Goal: Complete application form

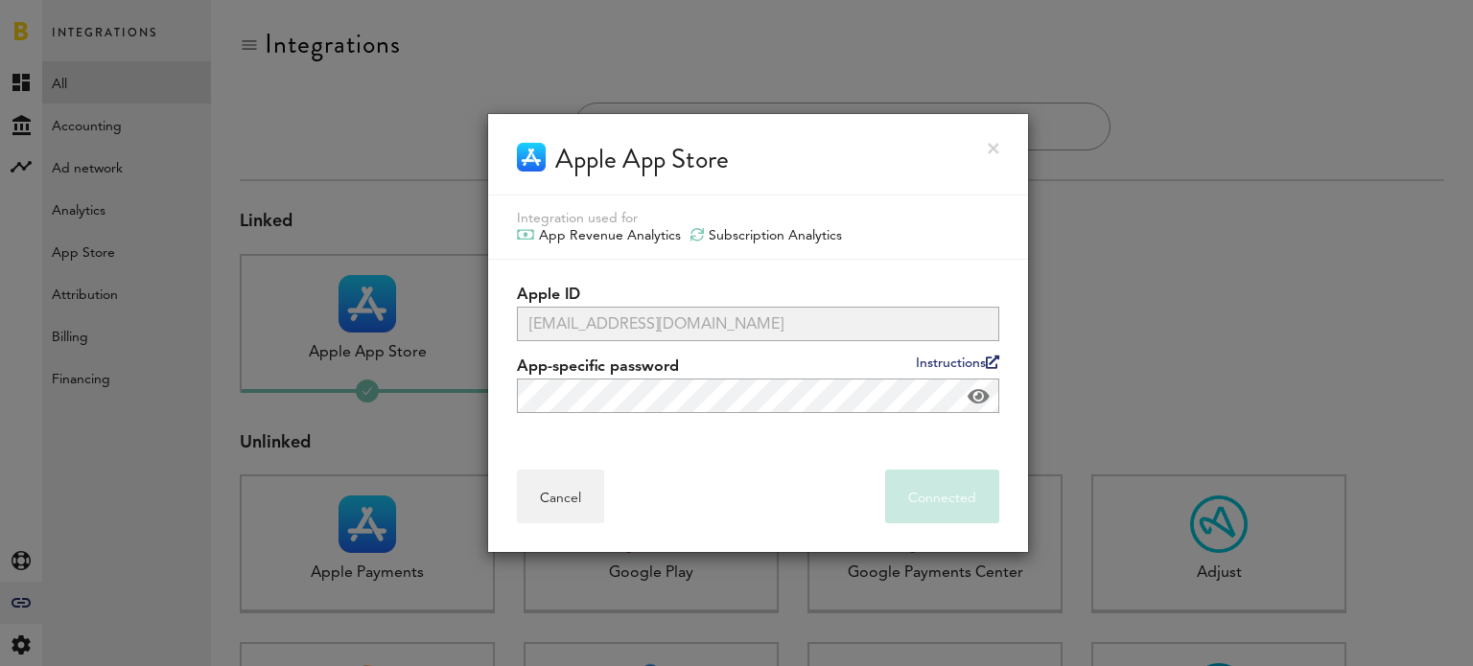
click at [1127, 261] on div at bounding box center [736, 333] width 1473 height 666
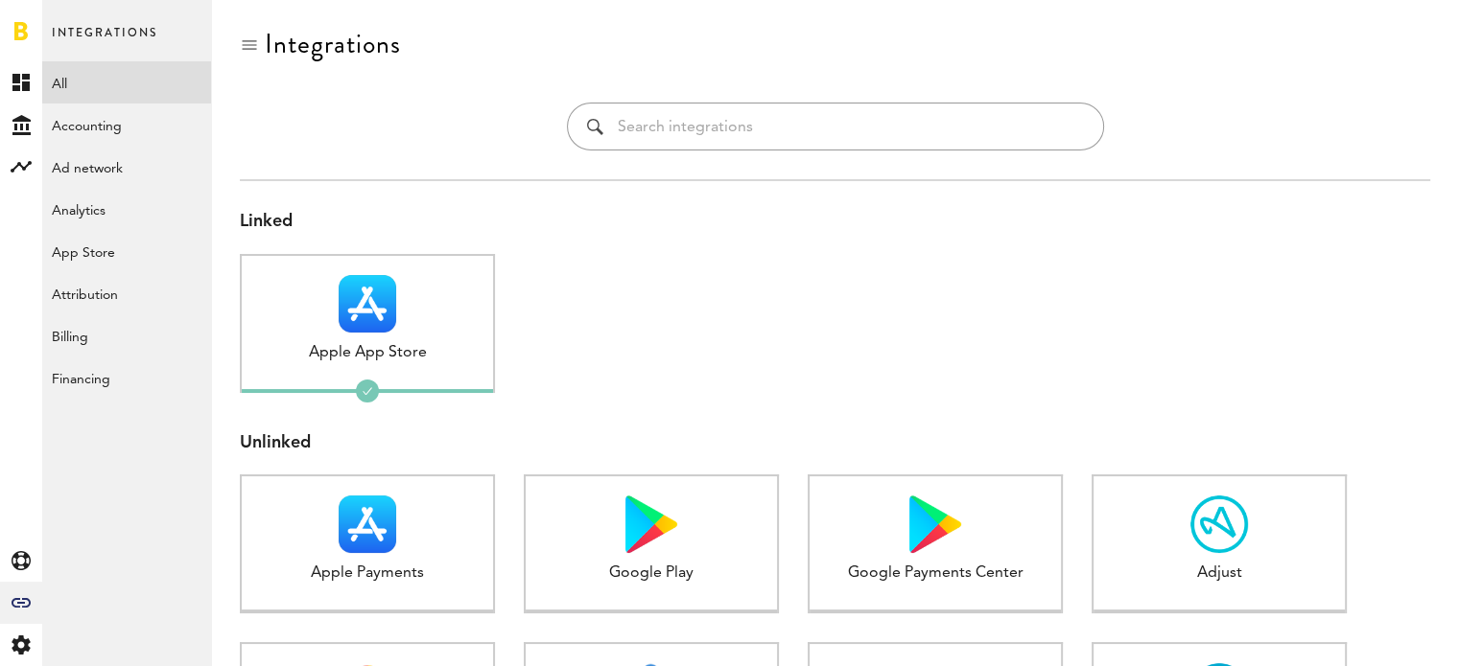
click at [394, 317] on img at bounding box center [368, 304] width 58 height 58
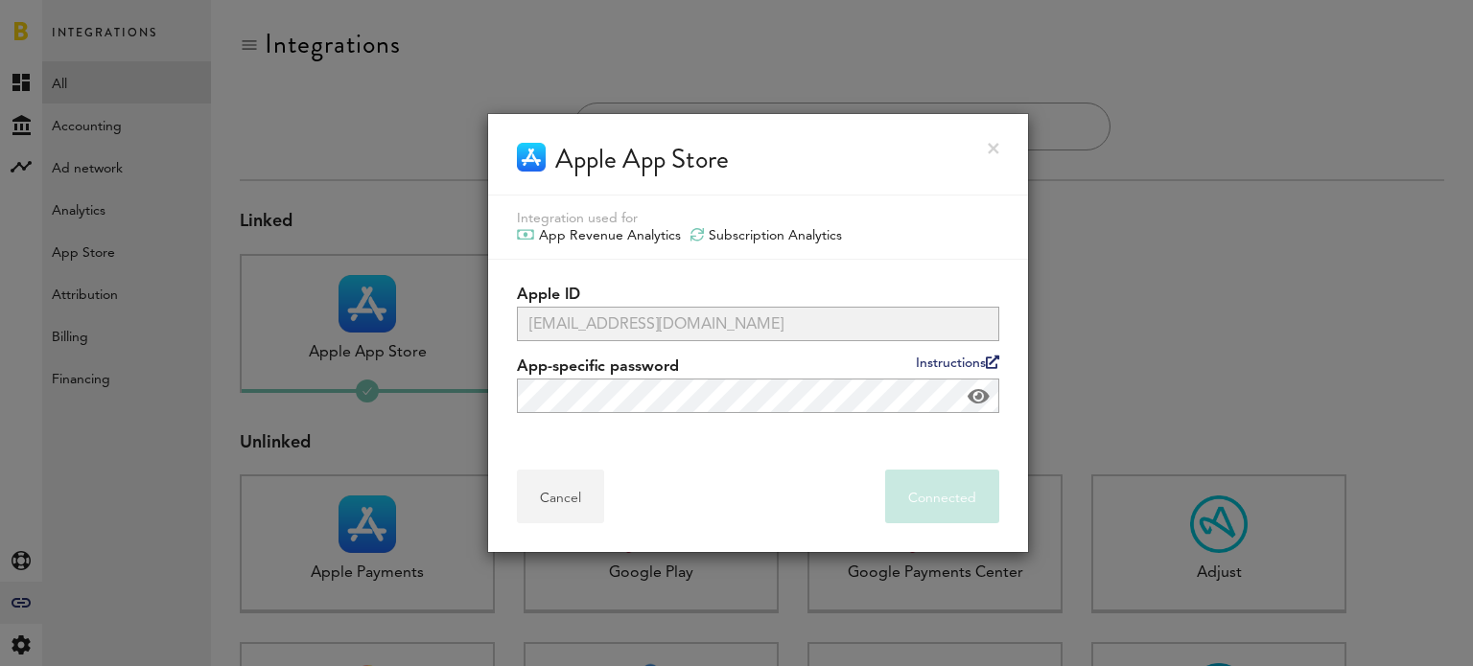
click at [595, 492] on button "Cancel" at bounding box center [560, 497] width 87 height 54
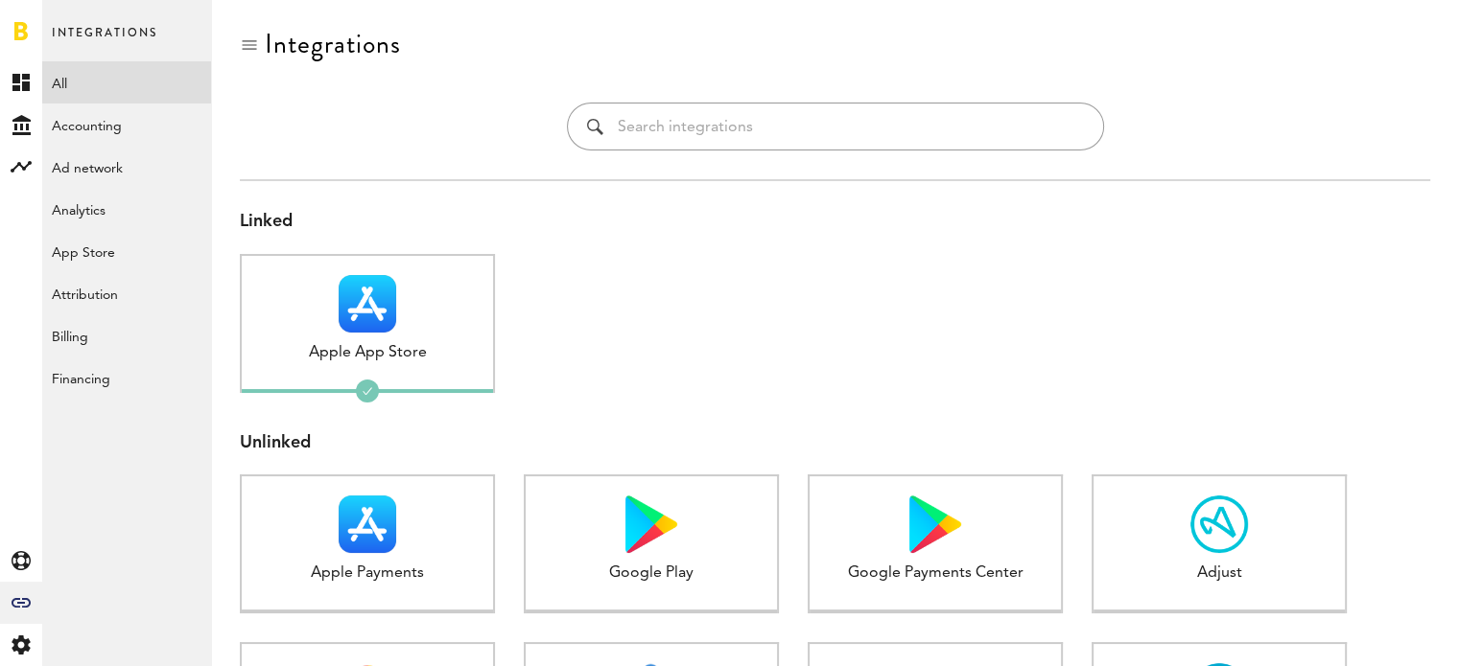
click at [94, 254] on link "App Store" at bounding box center [126, 251] width 169 height 42
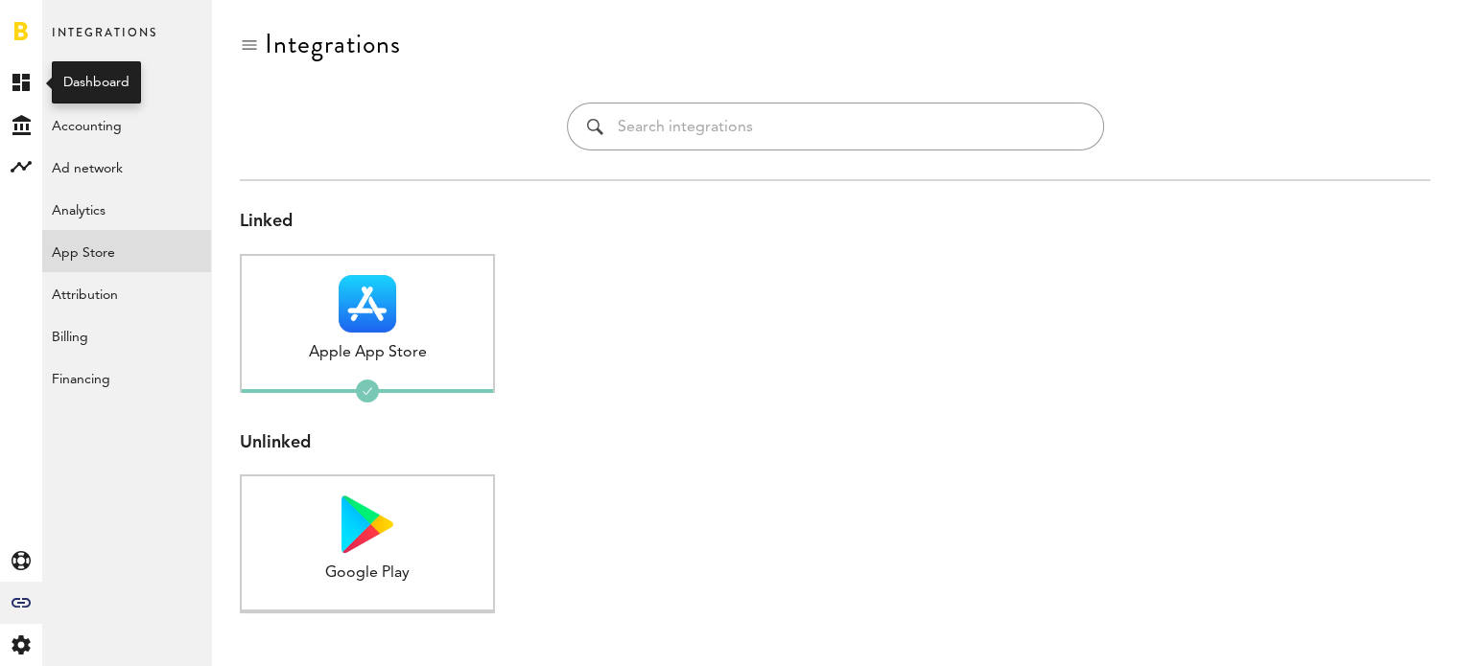
click at [23, 87] on icon at bounding box center [20, 82] width 17 height 17
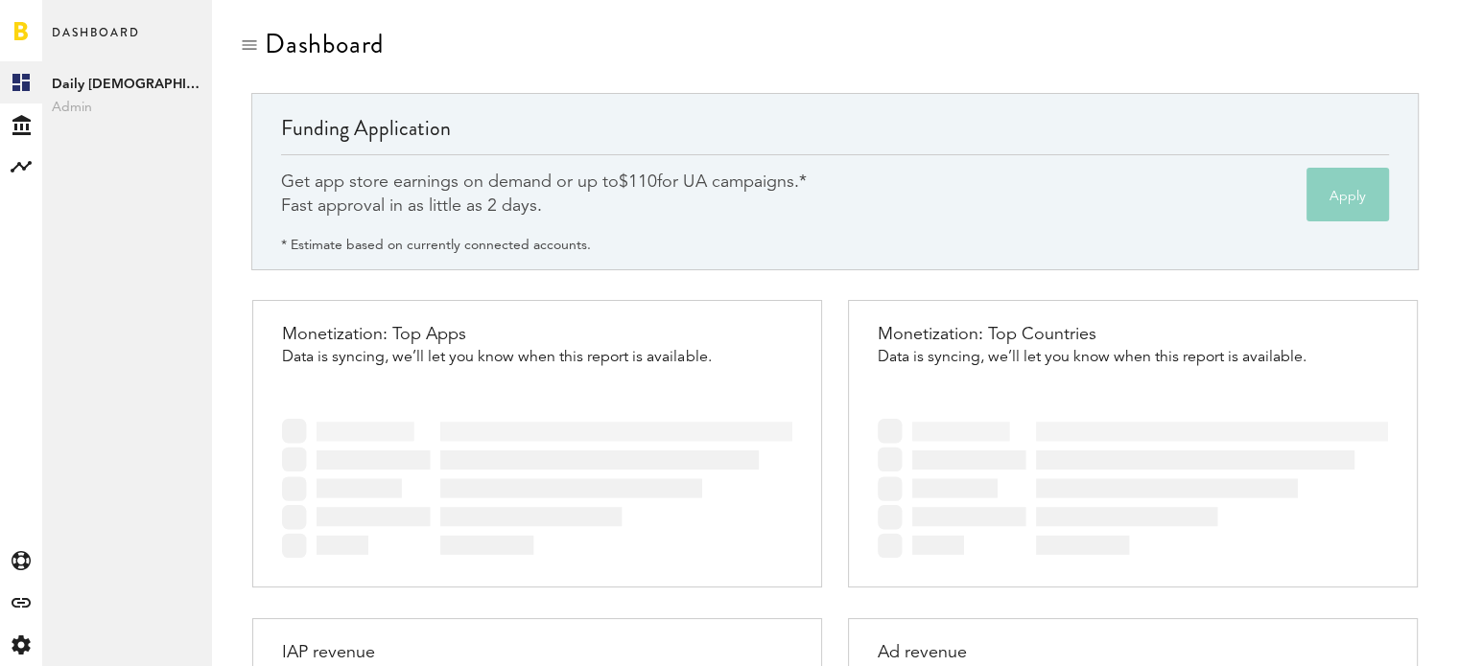
click at [1345, 185] on button "Apply" at bounding box center [1347, 195] width 82 height 54
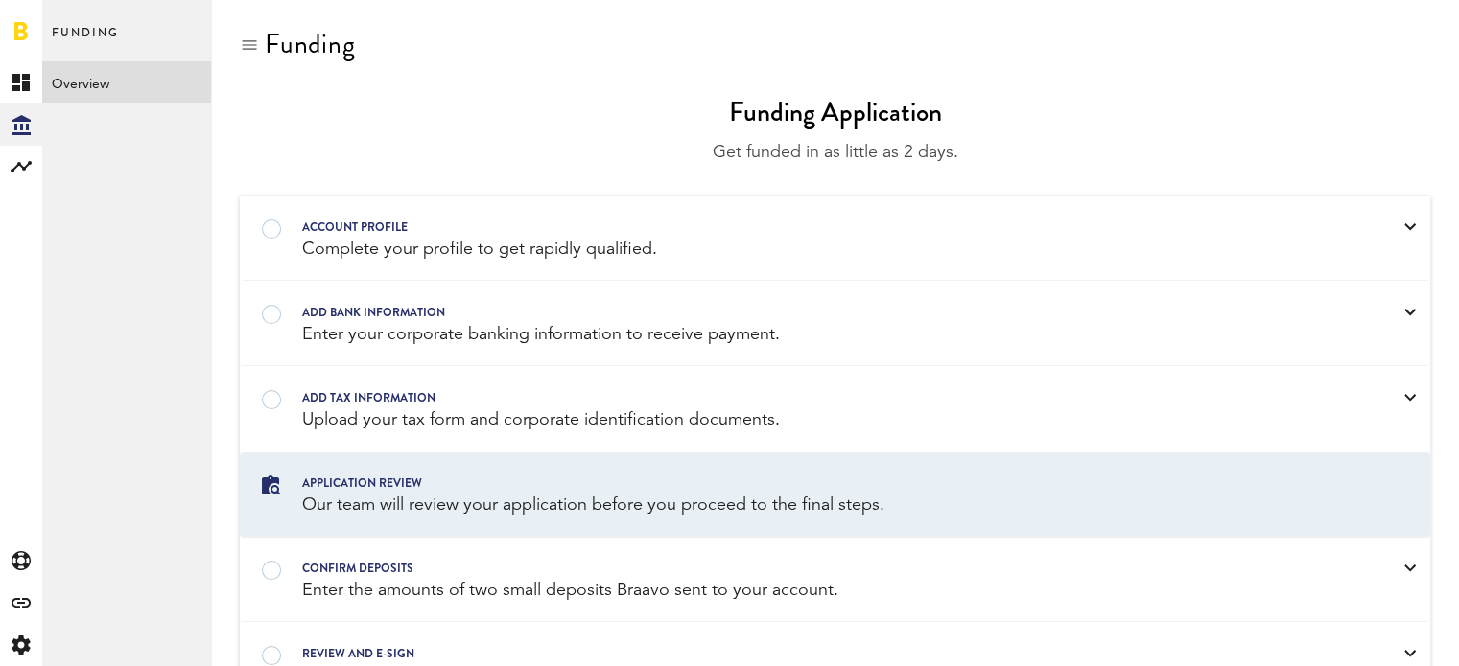
click at [436, 245] on div "Complete your profile to get rapidly qualified." at bounding box center [810, 250] width 1016 height 24
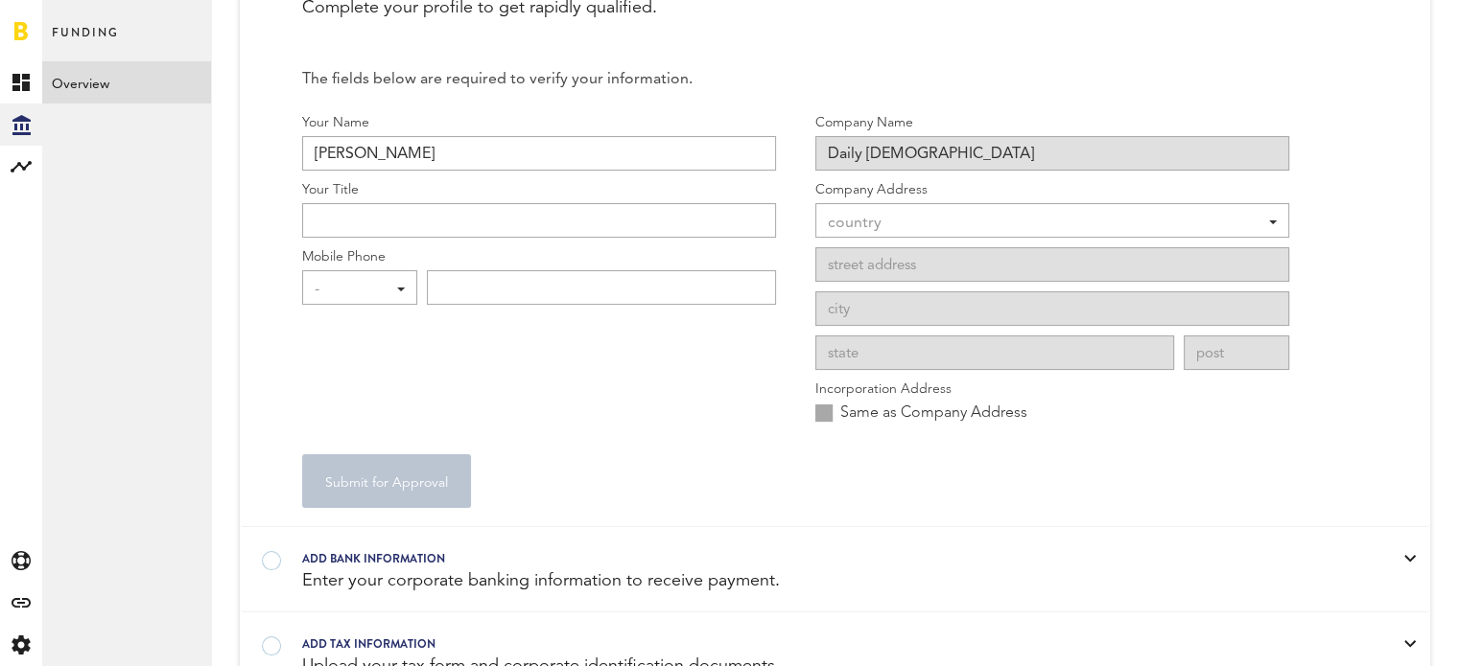
scroll to position [248, 0]
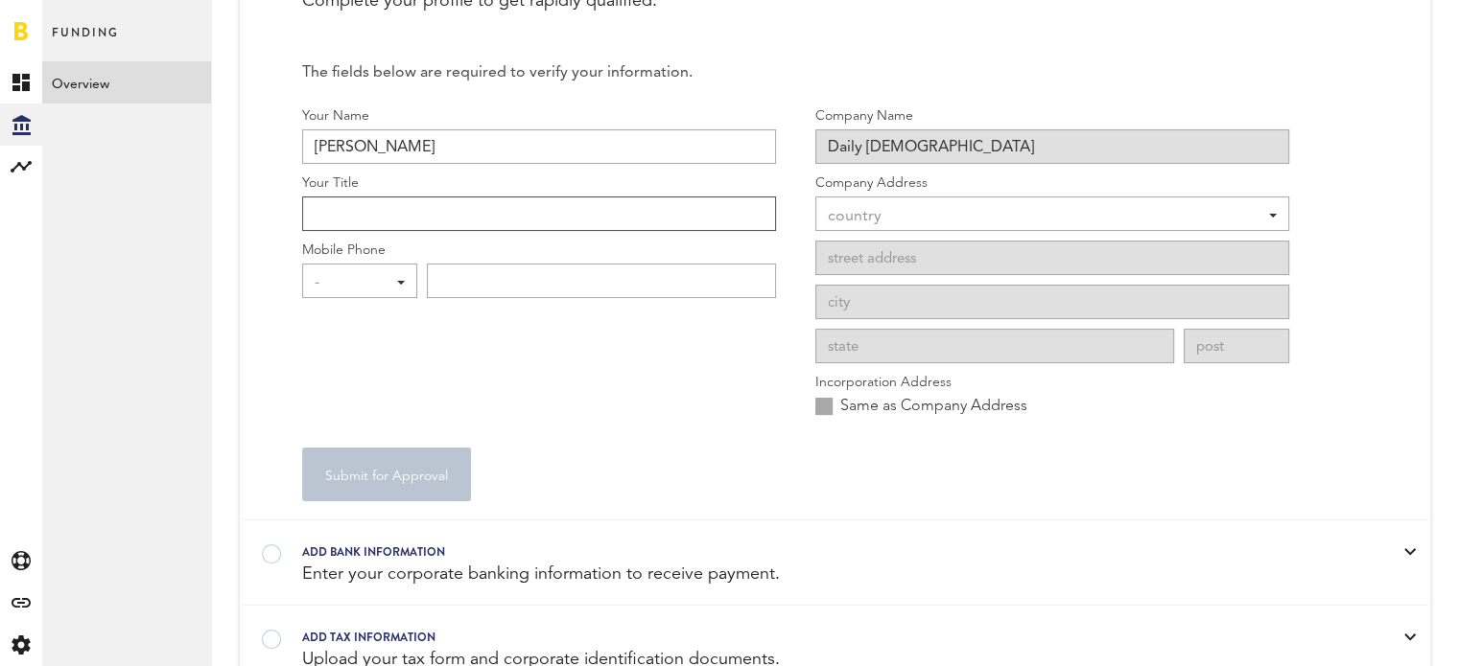
click at [422, 221] on input "Your Title" at bounding box center [539, 214] width 474 height 35
click at [565, 289] on input "text" at bounding box center [601, 281] width 349 height 35
type input "[PHONE_NUMBER]"
click at [407, 285] on div "- - +1 +1 +43 +54 +375 +32 +1 +359 +357 +420 +45 +372 +358 +33 +49 +350 +30 +85…" at bounding box center [359, 281] width 115 height 35
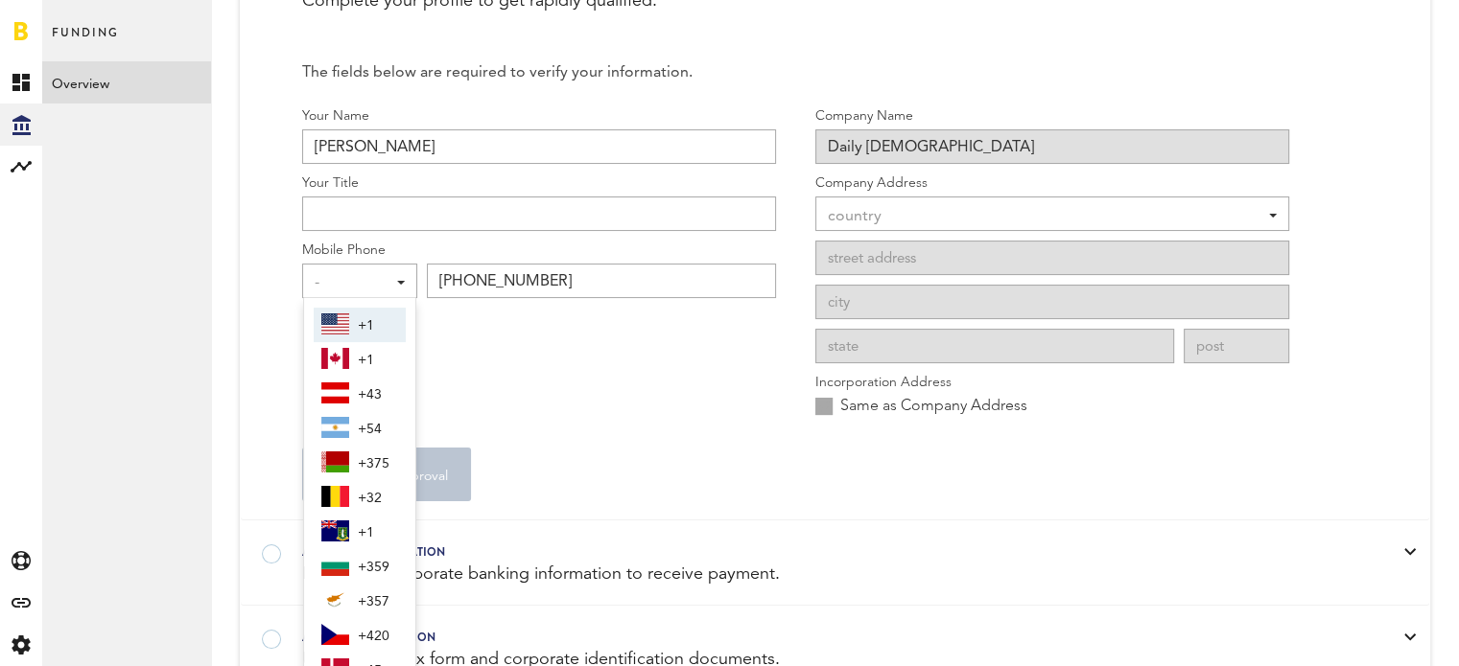
click at [381, 319] on span "+1" at bounding box center [378, 326] width 40 height 33
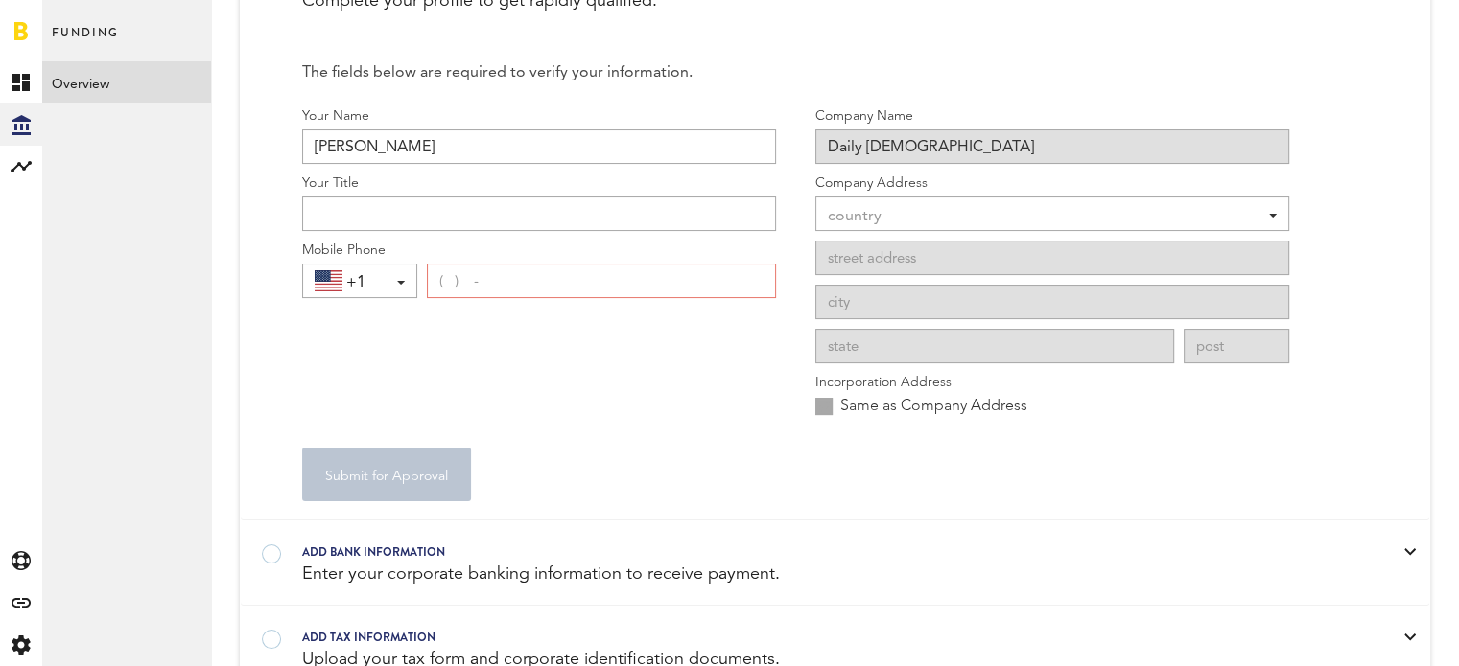
click at [863, 191] on label "Company Address" at bounding box center [1052, 184] width 474 height 20
click at [573, 283] on input "( ) -" at bounding box center [601, 281] width 349 height 35
type input "[PHONE_NUMBER]"
click at [863, 206] on div "country" at bounding box center [1043, 216] width 430 height 33
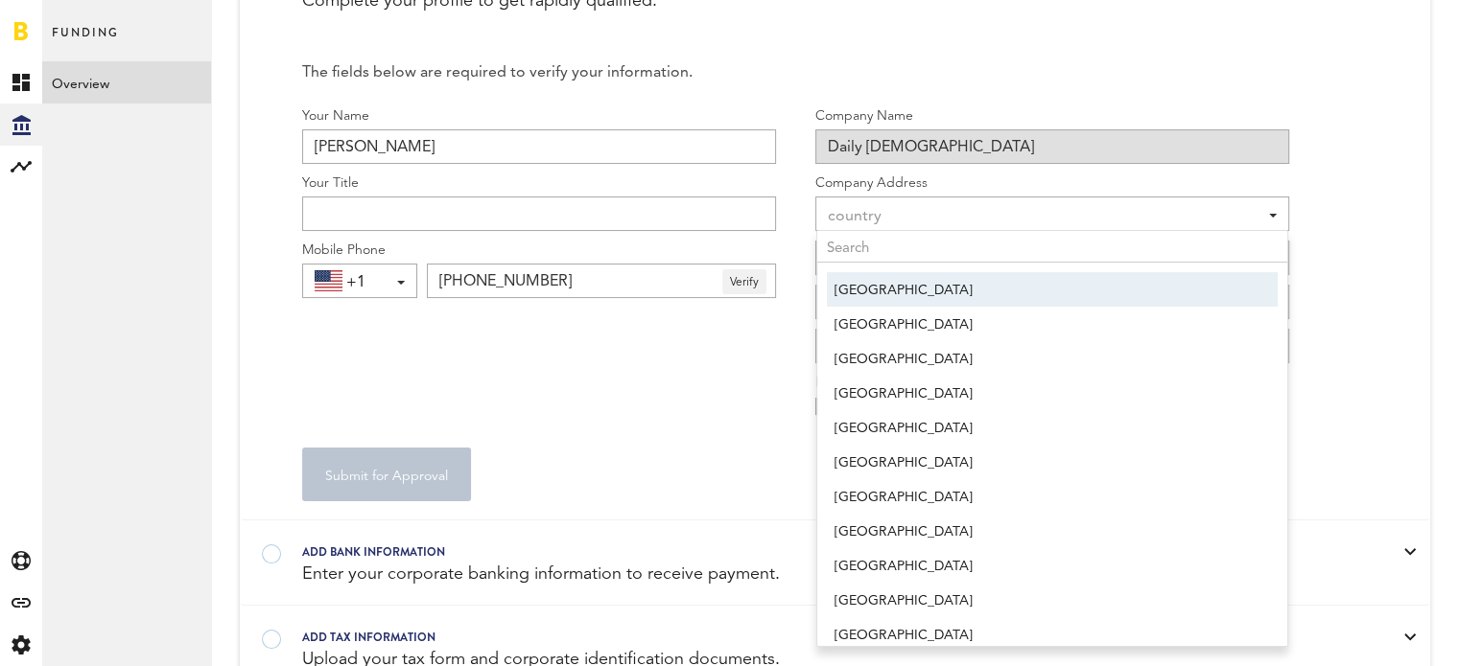
click at [887, 290] on span "[GEOGRAPHIC_DATA]" at bounding box center [1051, 290] width 435 height 33
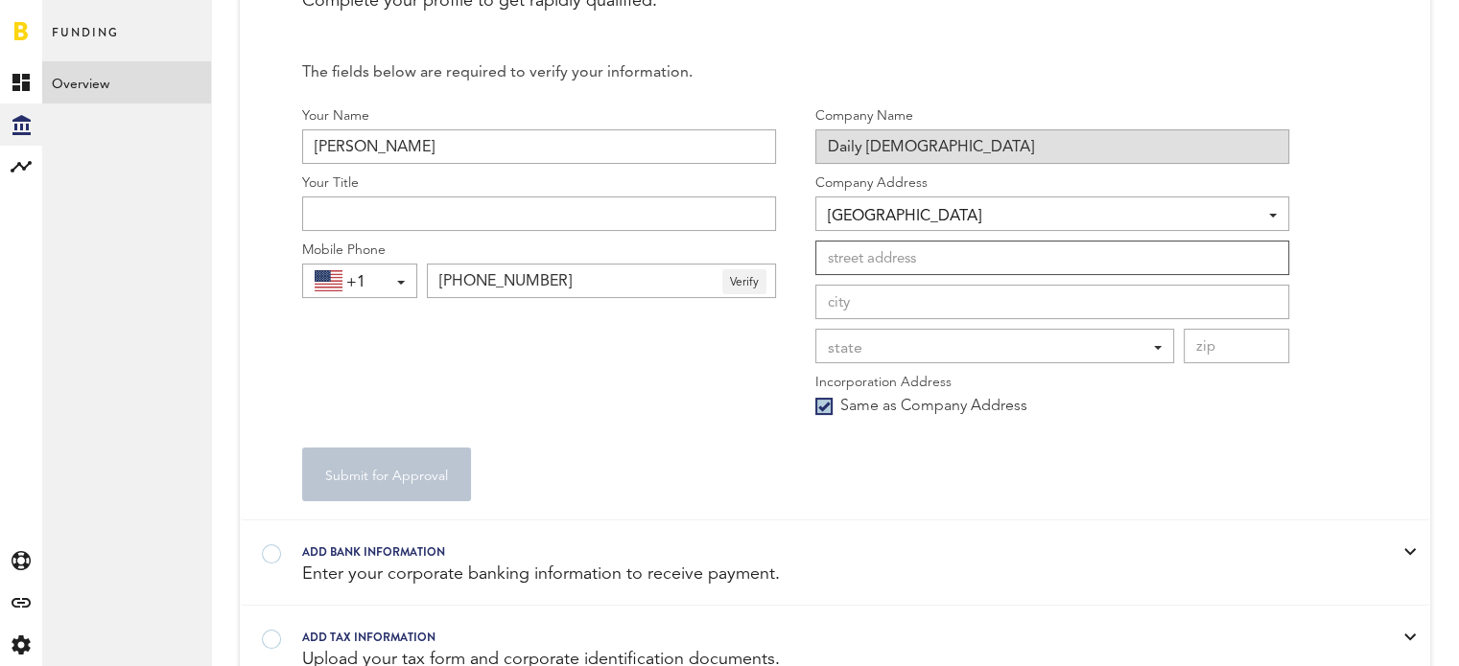
click at [887, 258] on input at bounding box center [1052, 258] width 474 height 35
type input "[STREET_ADDRESS]"
type input "Plano"
type input "75093"
click at [925, 346] on div "state" at bounding box center [985, 349] width 315 height 33
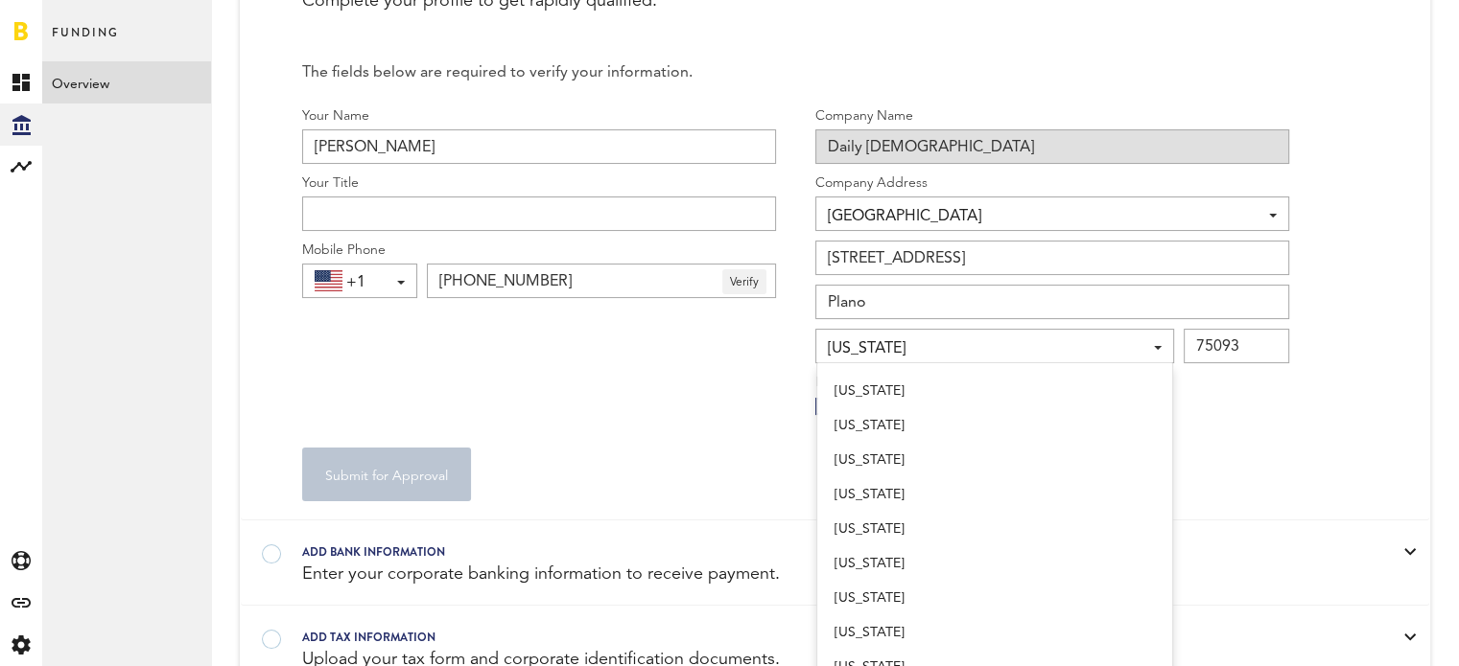
scroll to position [1527, 0]
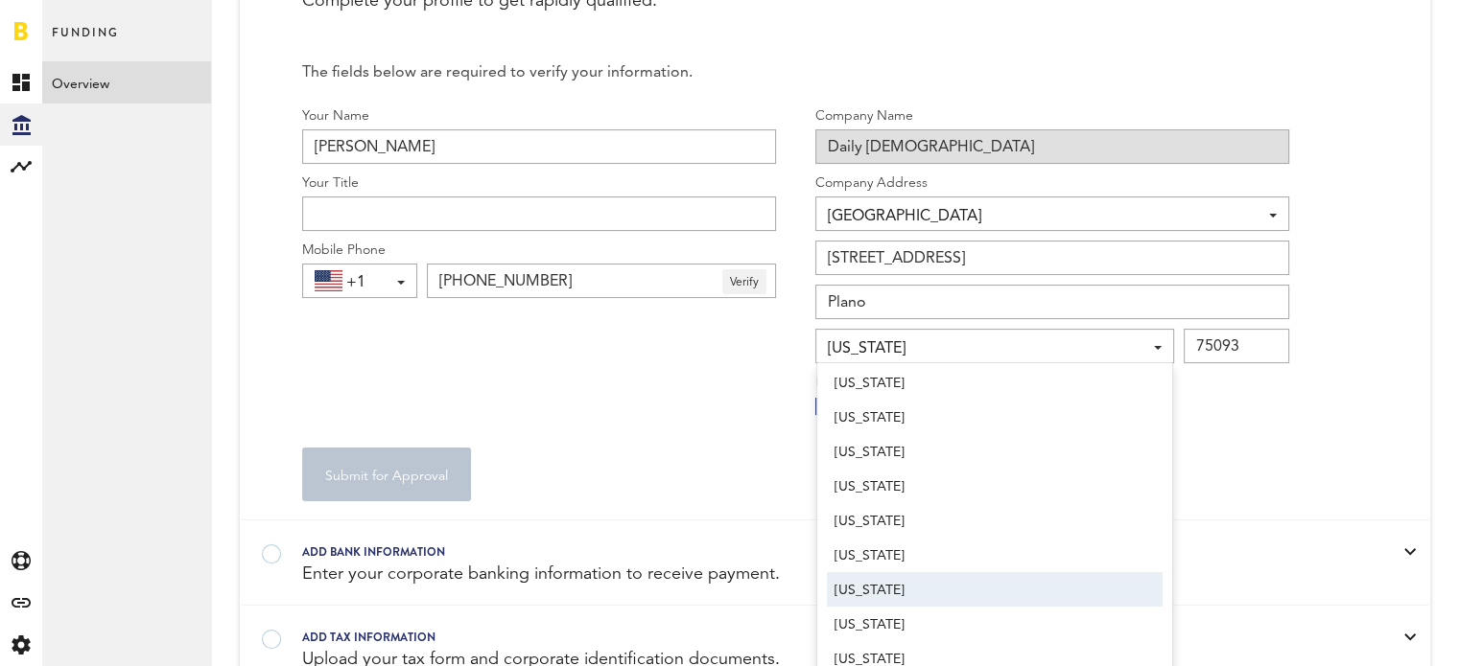
click at [931, 580] on span "[US_STATE]" at bounding box center [994, 590] width 320 height 33
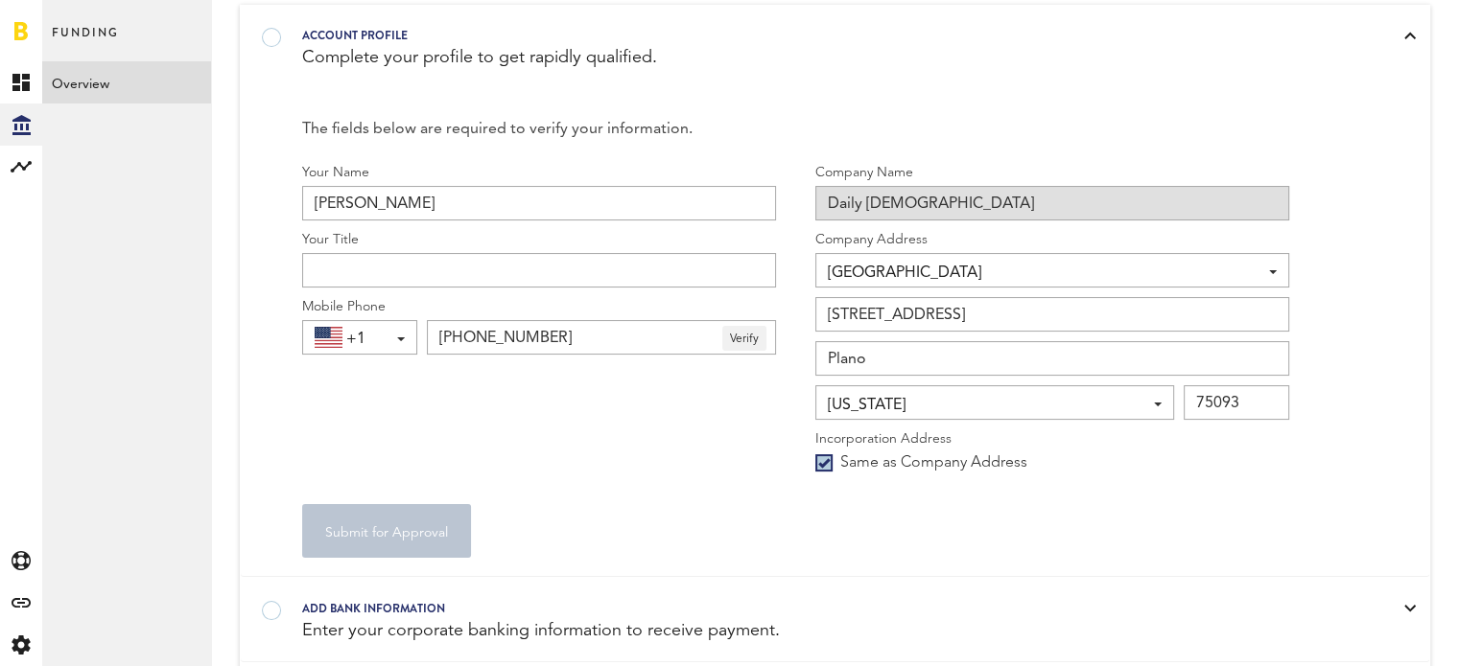
scroll to position [192, 0]
click at [455, 265] on input "Your Title" at bounding box center [539, 270] width 474 height 35
type input "O"
type input "Founder"
click at [394, 521] on button "Submit for Approval" at bounding box center [386, 531] width 169 height 54
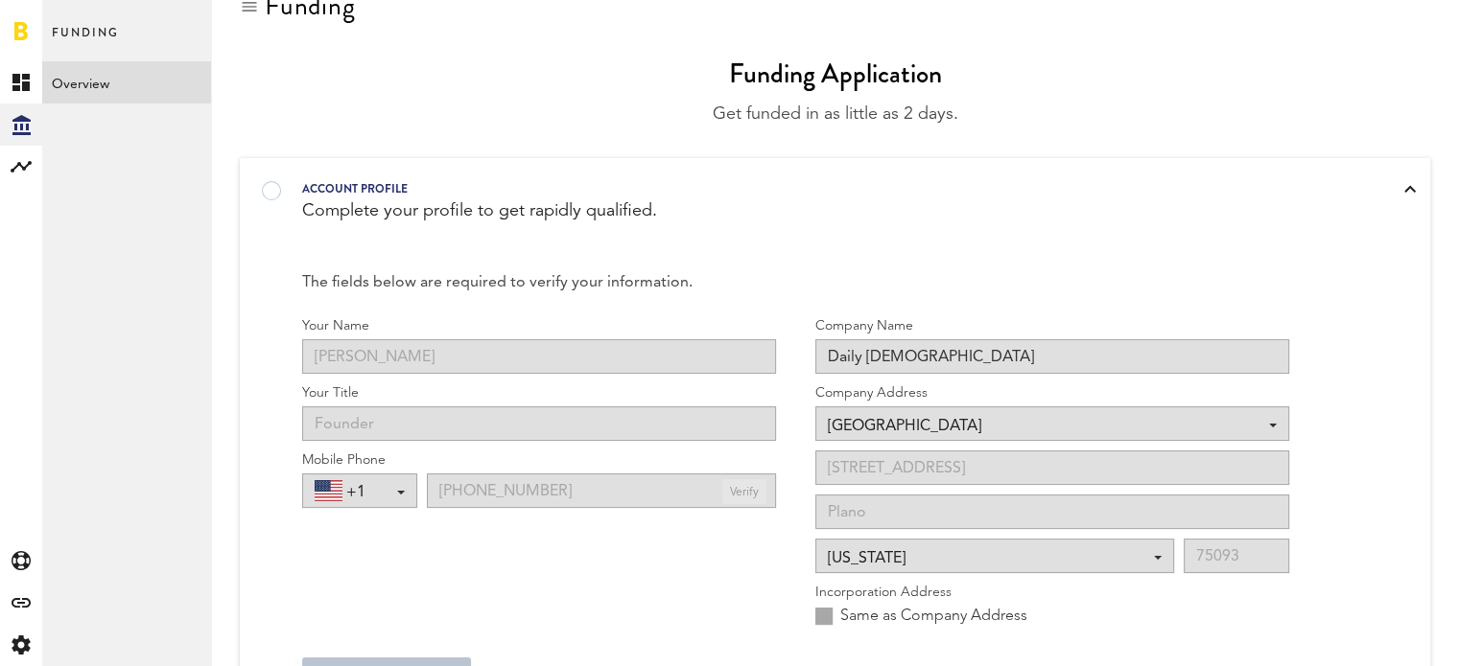
scroll to position [12, 0]
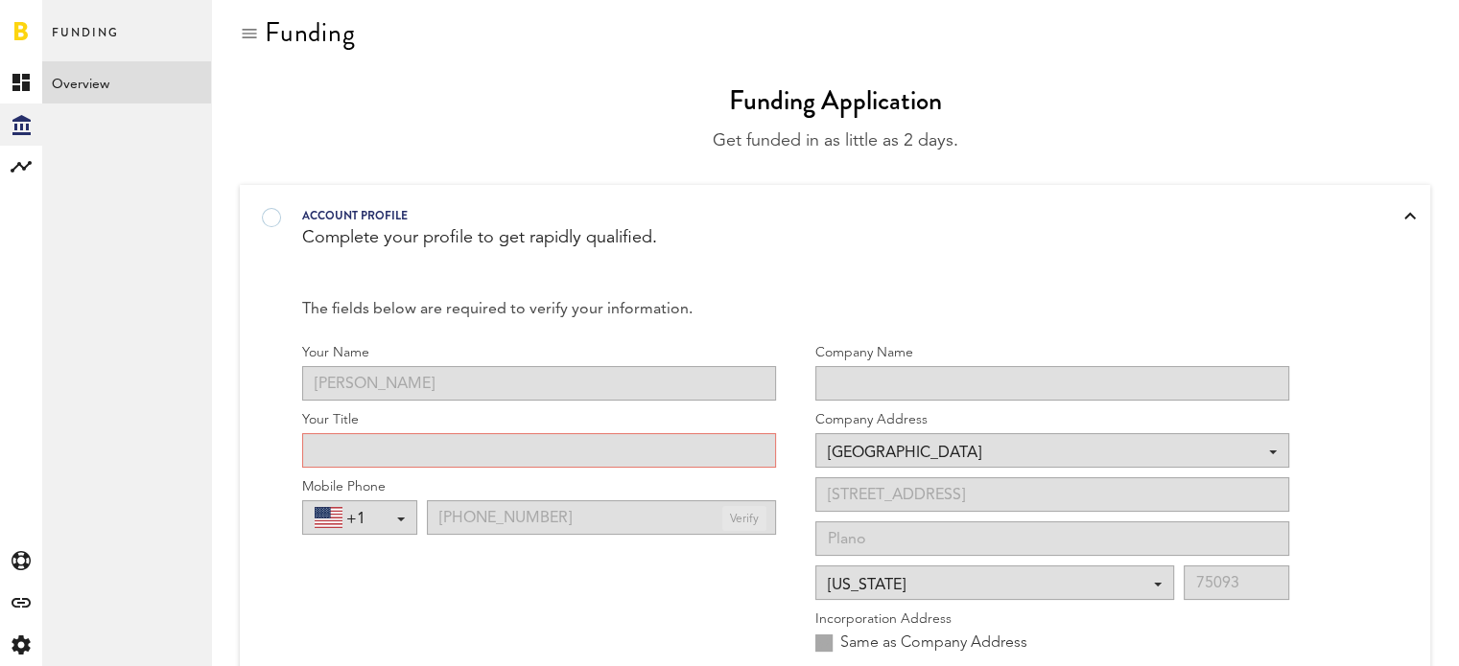
type input "Founder"
type input "Daily [DEMOGRAPHIC_DATA]"
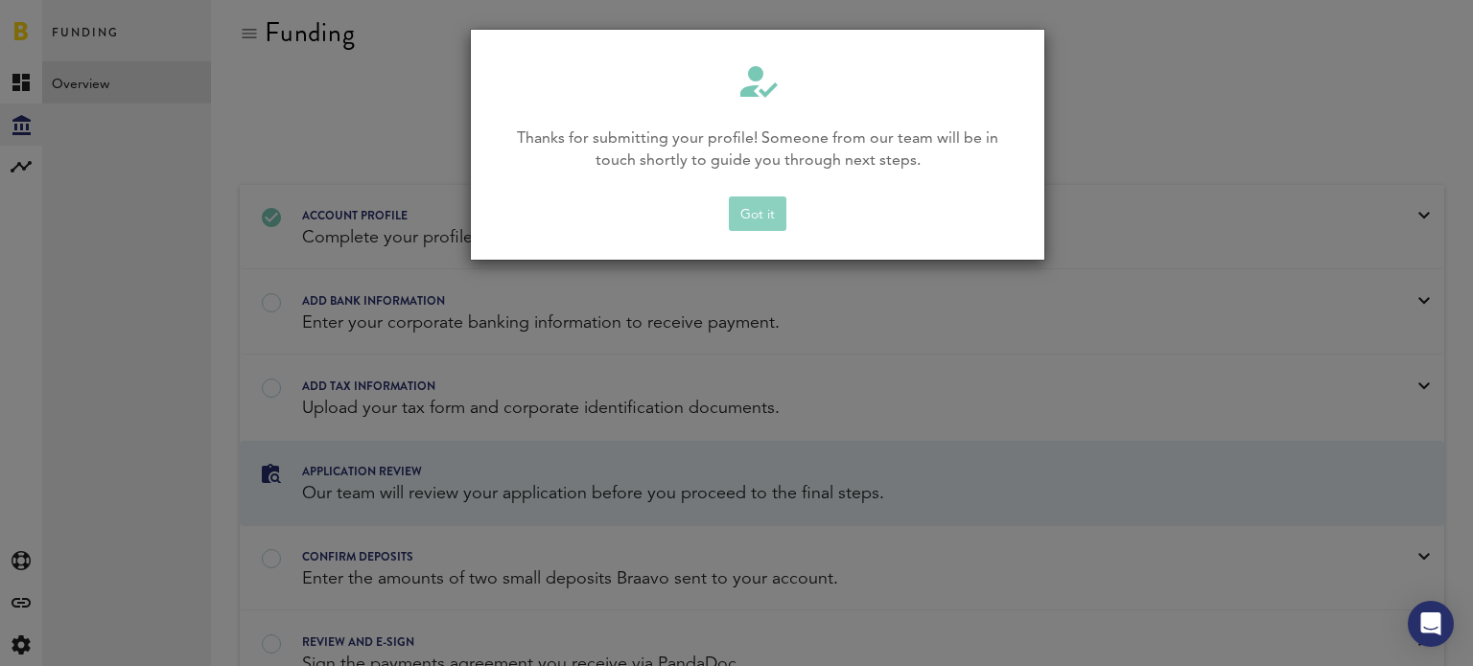
click at [764, 220] on button "Got it" at bounding box center [758, 214] width 58 height 35
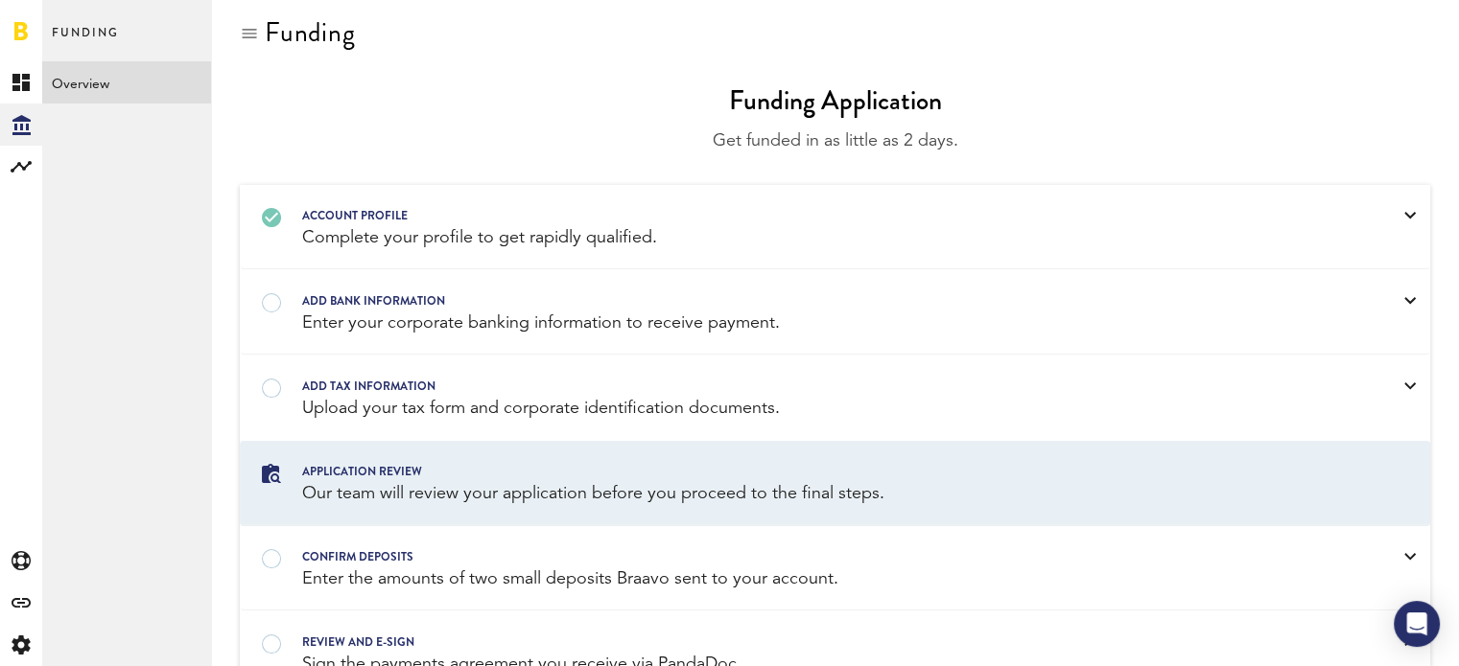
click at [527, 252] on div "Account profile Complete your profile to get rapidly qualified." at bounding box center [835, 227] width 1188 height 83
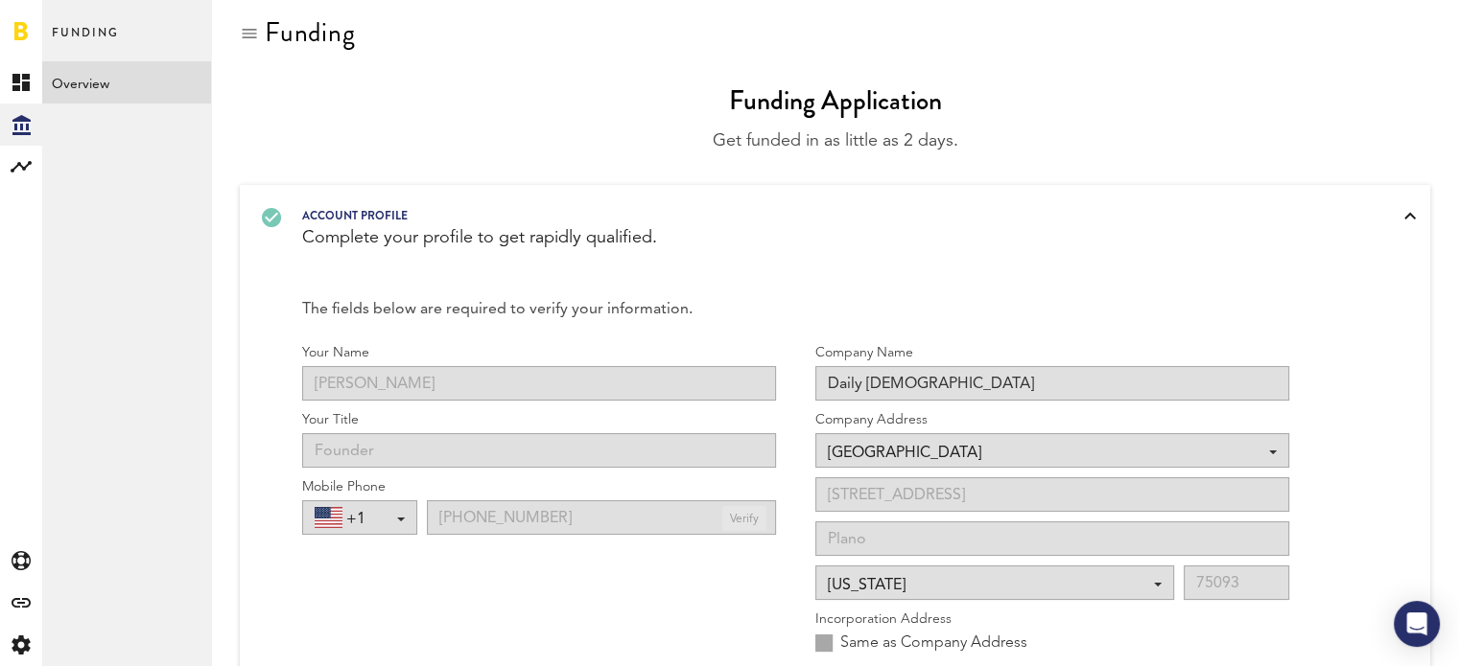
click at [531, 236] on div "Complete your profile to get rapidly qualified." at bounding box center [810, 238] width 1016 height 24
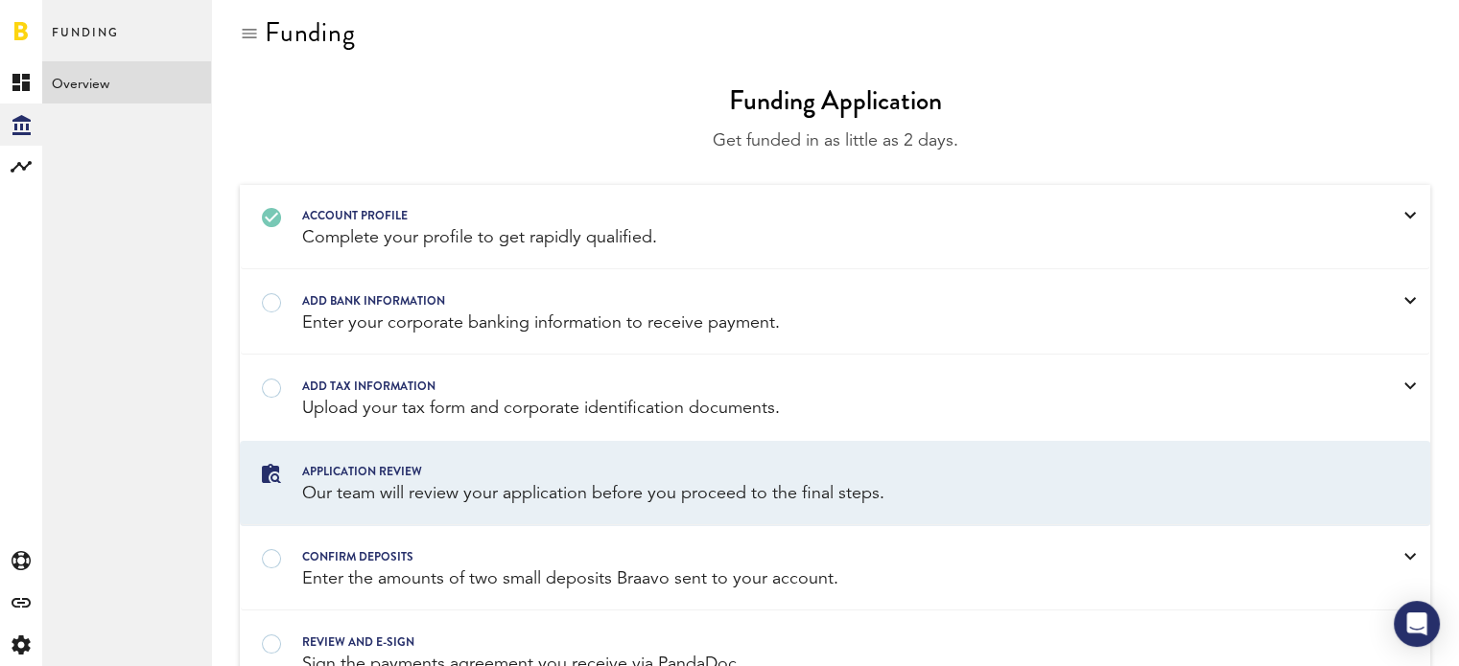
click at [461, 340] on div "Add bank information Enter your corporate banking information to receive paymen…" at bounding box center [835, 312] width 1188 height 83
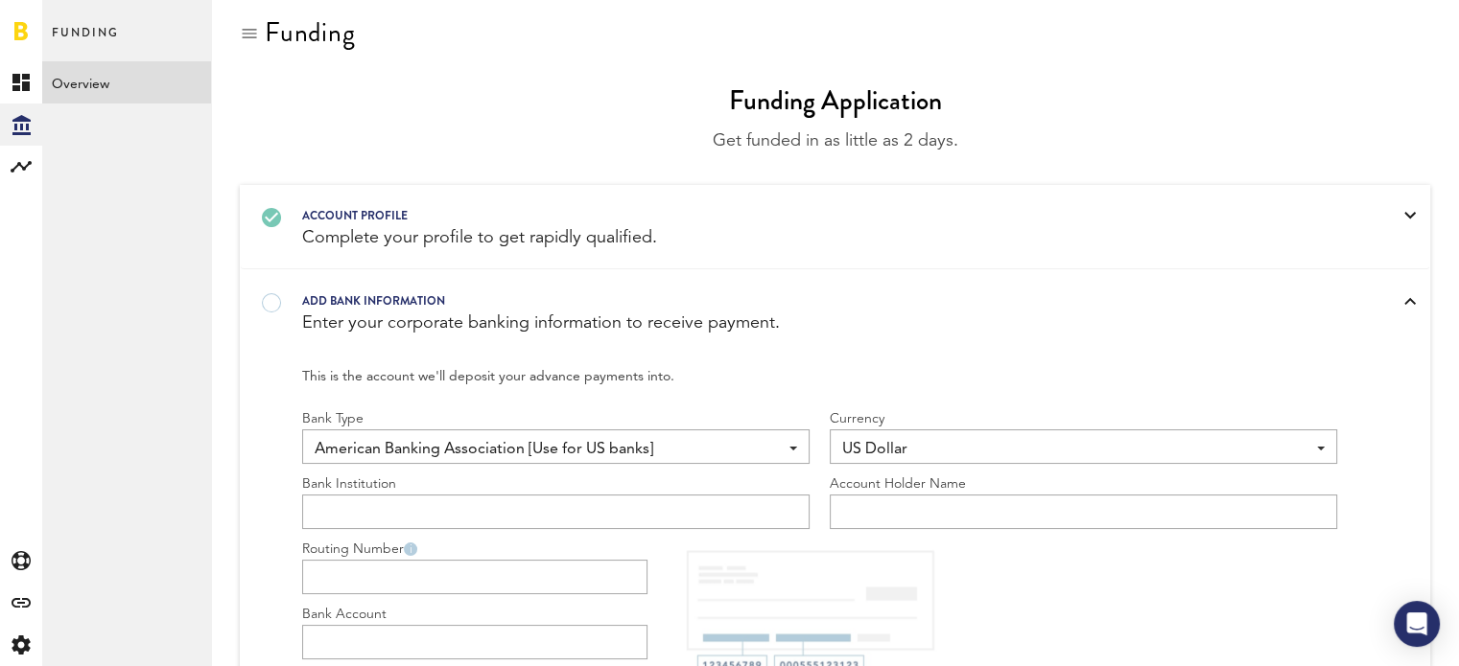
click at [454, 329] on div "Enter your corporate banking information to receive payment." at bounding box center [810, 324] width 1016 height 24
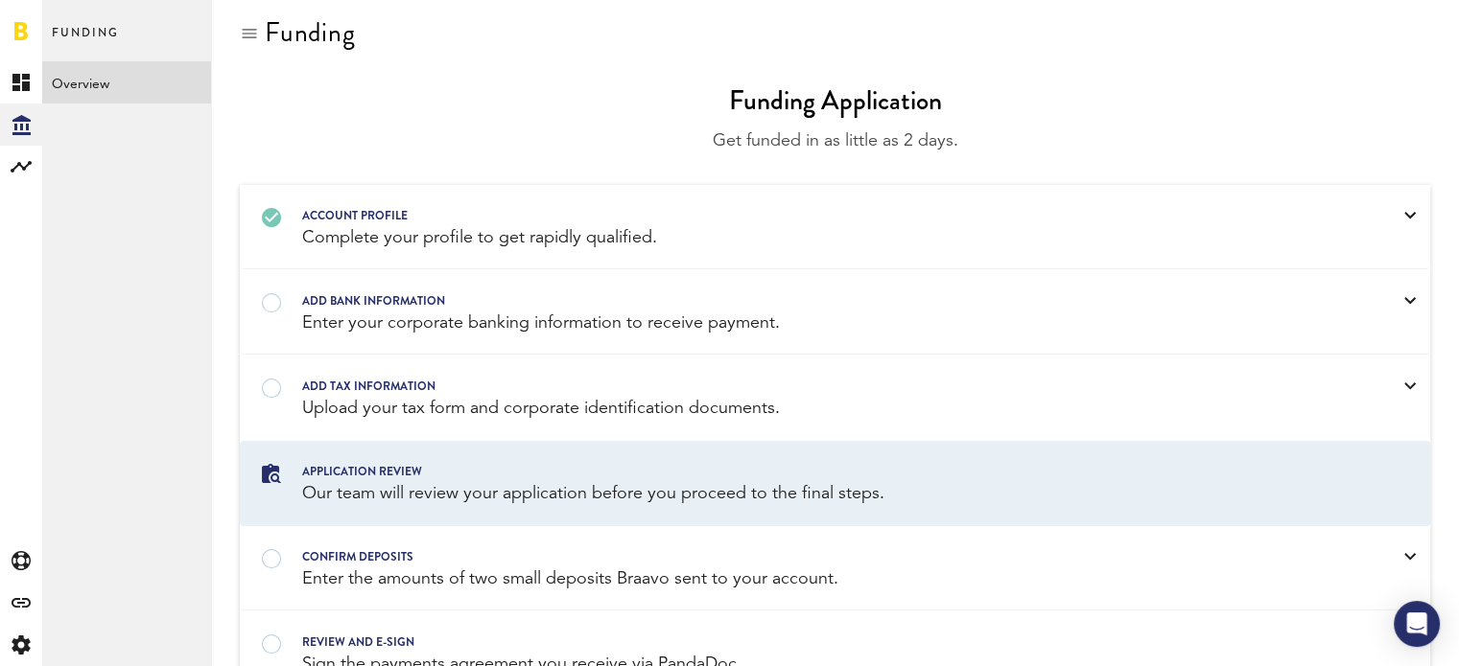
scroll to position [105, 0]
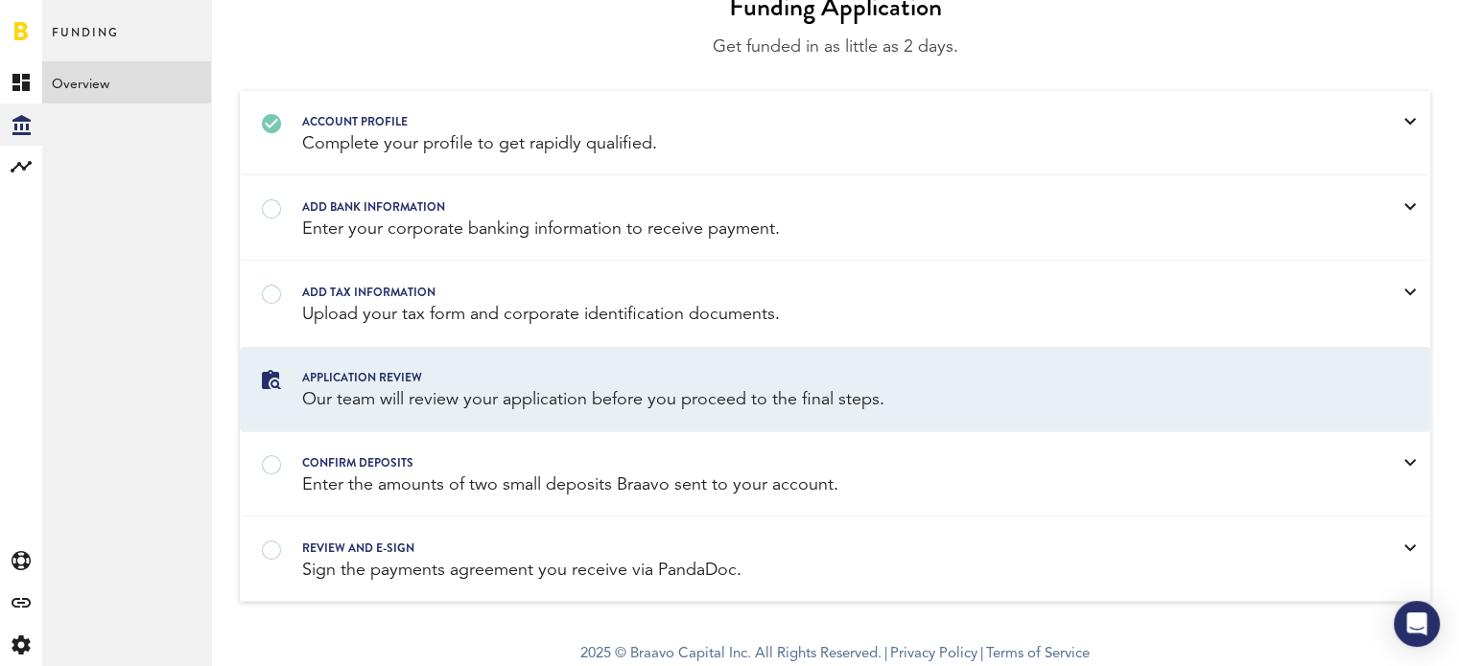
click at [508, 592] on div "REVIEW AND E-SIGN Sign the payments agreement you receive via PandaDoc." at bounding box center [835, 560] width 1188 height 83
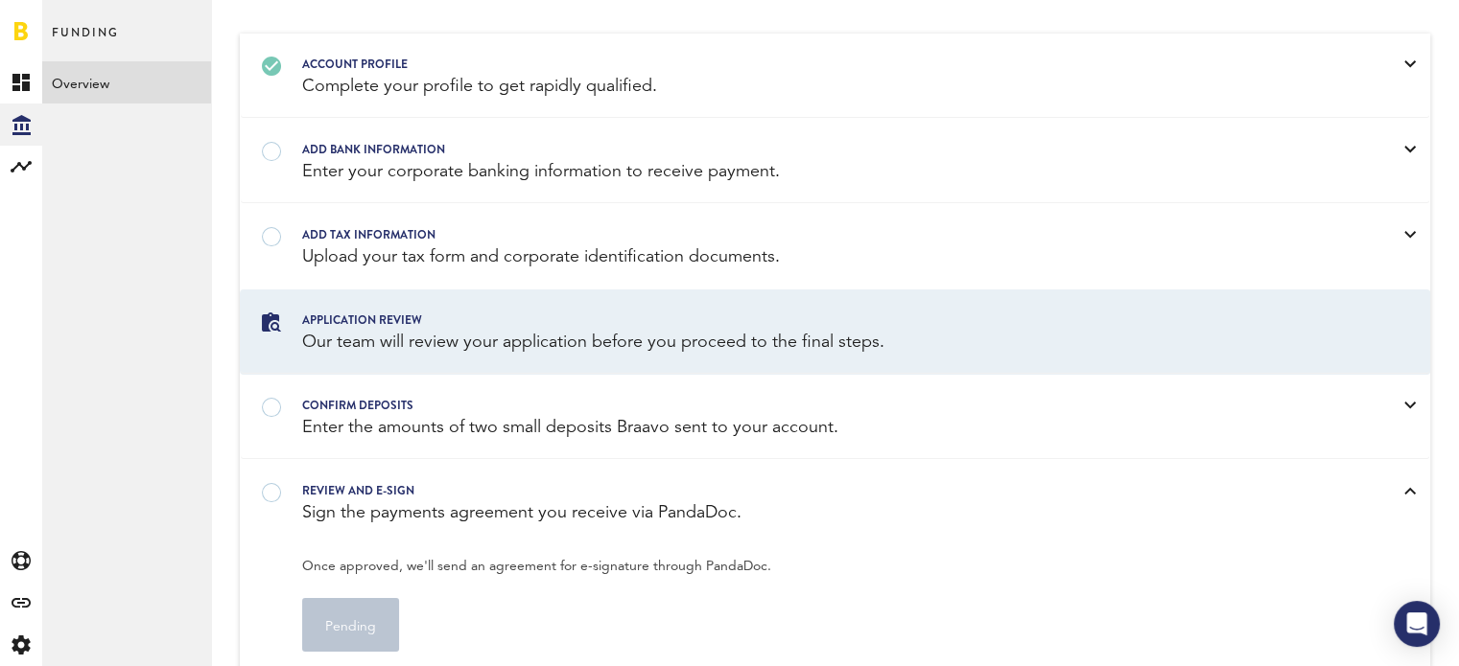
scroll to position [0, 0]
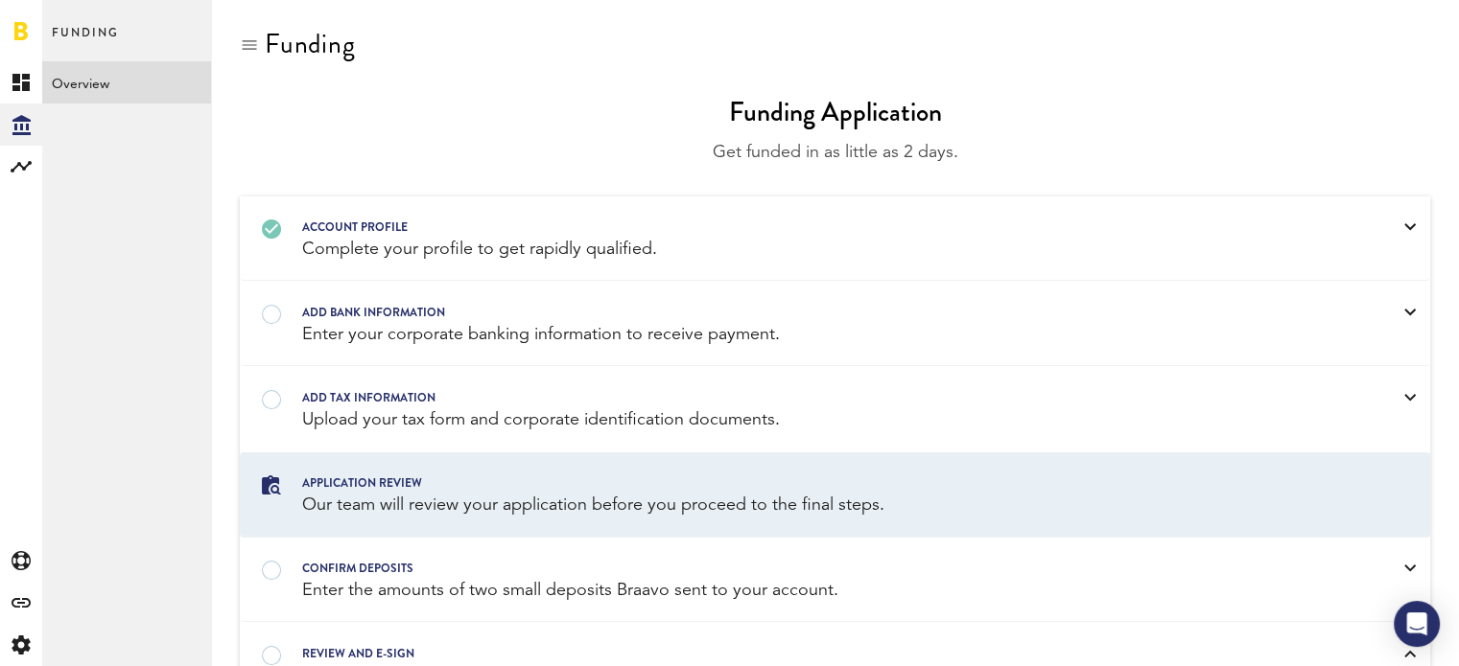
click at [441, 339] on div "Enter your corporate banking information to receive payment." at bounding box center [810, 335] width 1016 height 24
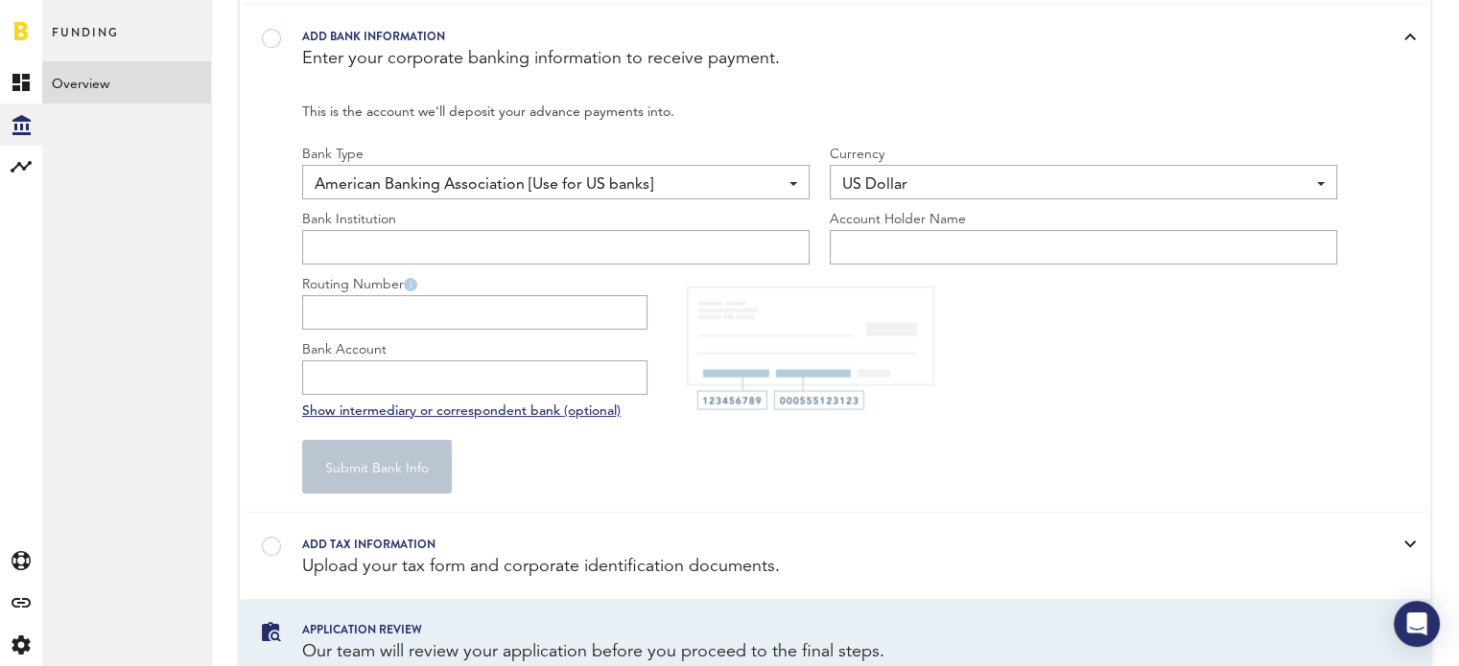
scroll to position [286, 0]
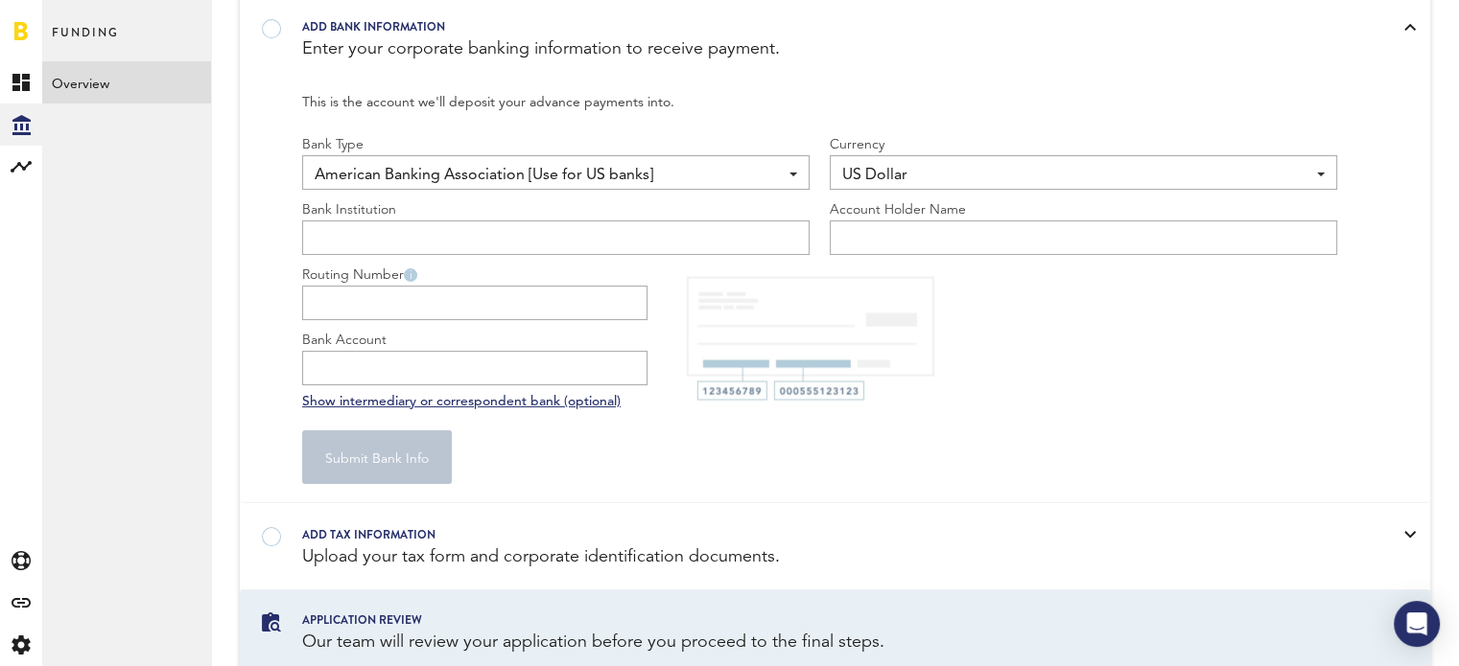
click at [395, 185] on span "American Banking Association [Use for US banks]" at bounding box center [546, 175] width 463 height 33
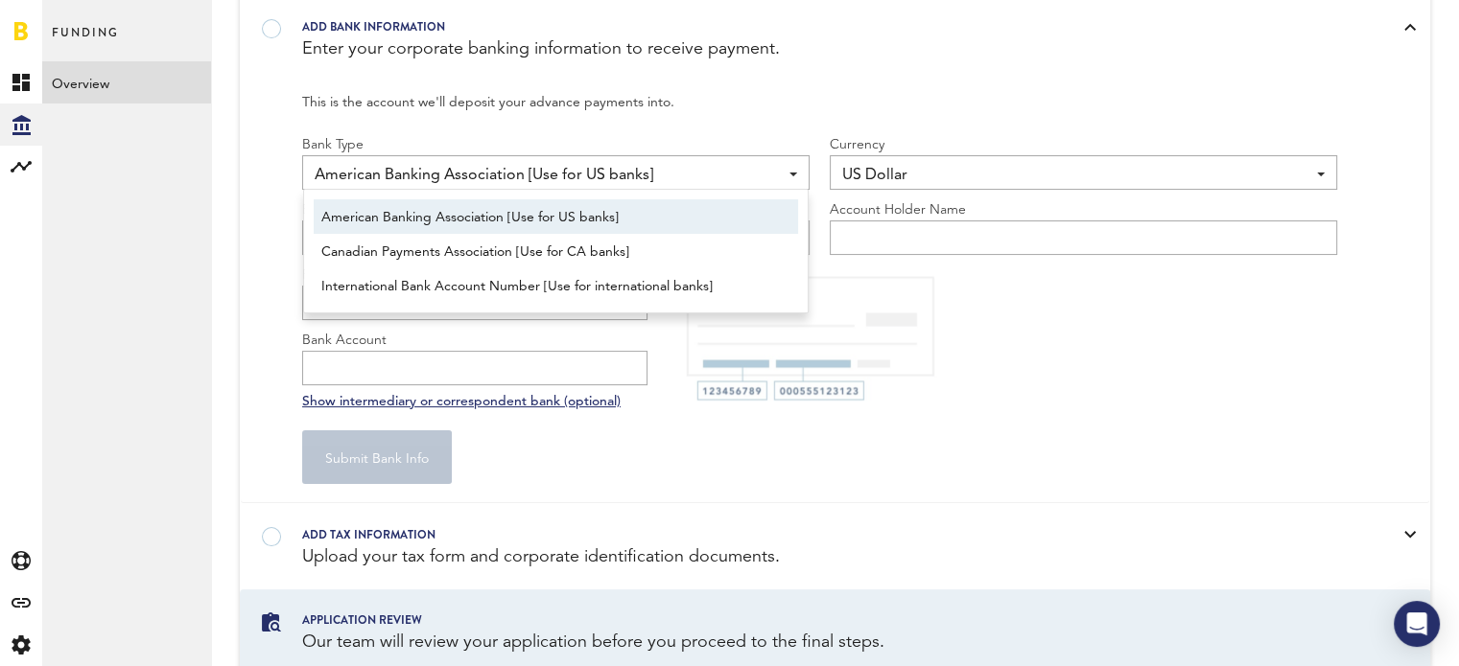
click at [247, 194] on div "This is the account we'll deposit your advance payments into. Bank Type 1 Ameri…" at bounding box center [835, 292] width 1188 height 423
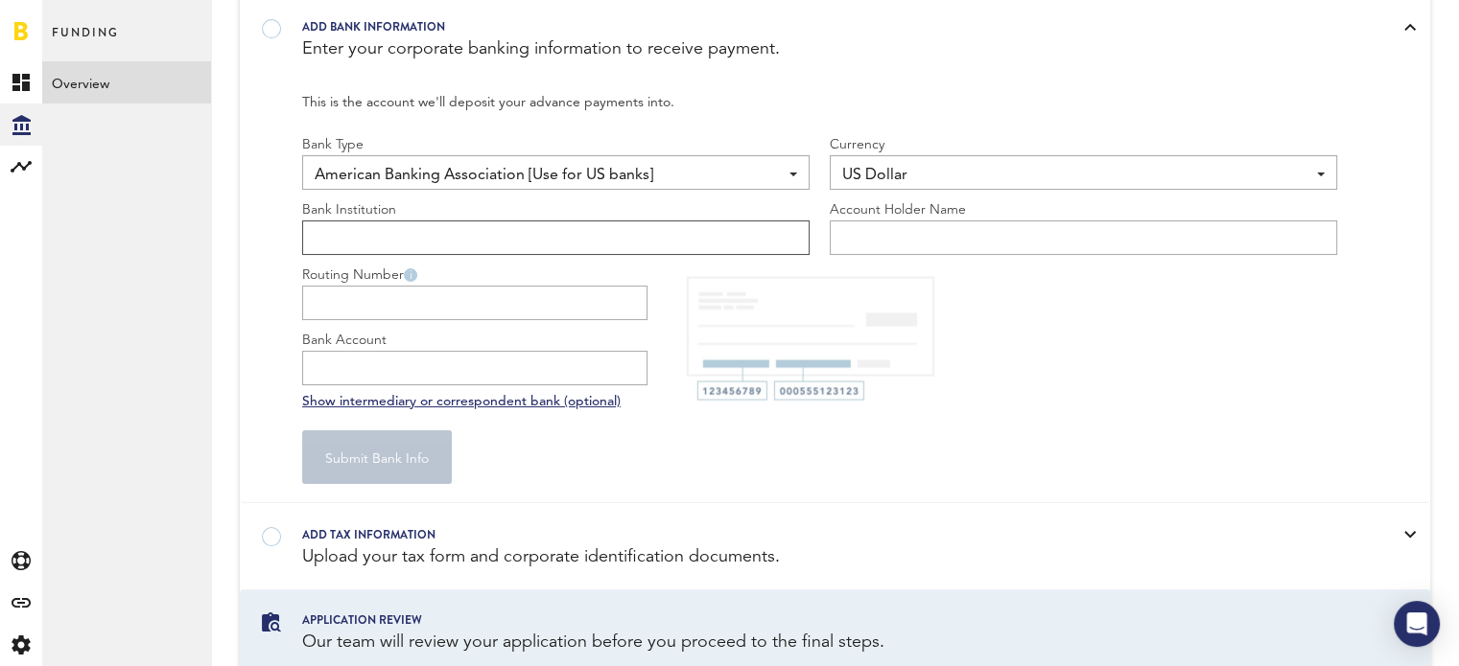
click at [586, 243] on input "text" at bounding box center [555, 238] width 507 height 35
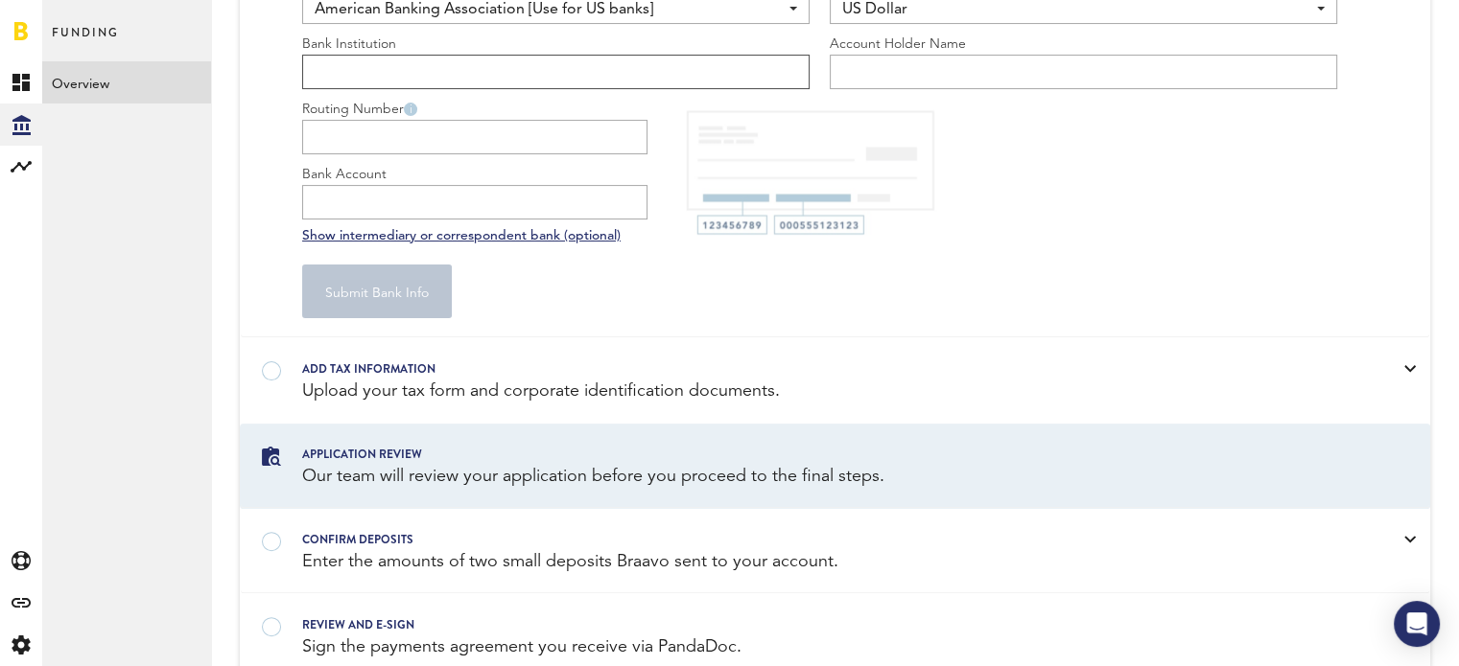
scroll to position [529, 0]
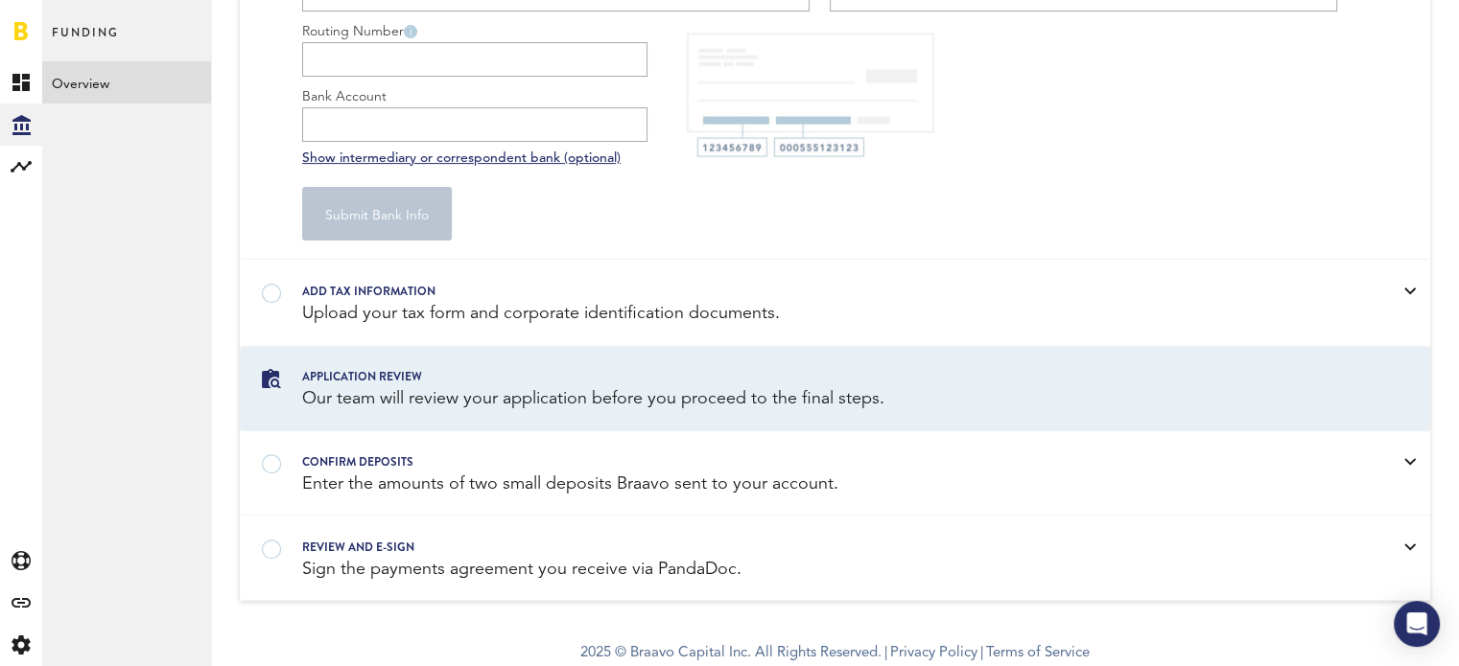
click at [460, 390] on div "Our team will review your application before you proceed to the final steps." at bounding box center [810, 399] width 1016 height 24
click at [406, 291] on div "Add tax information" at bounding box center [810, 291] width 1016 height 21
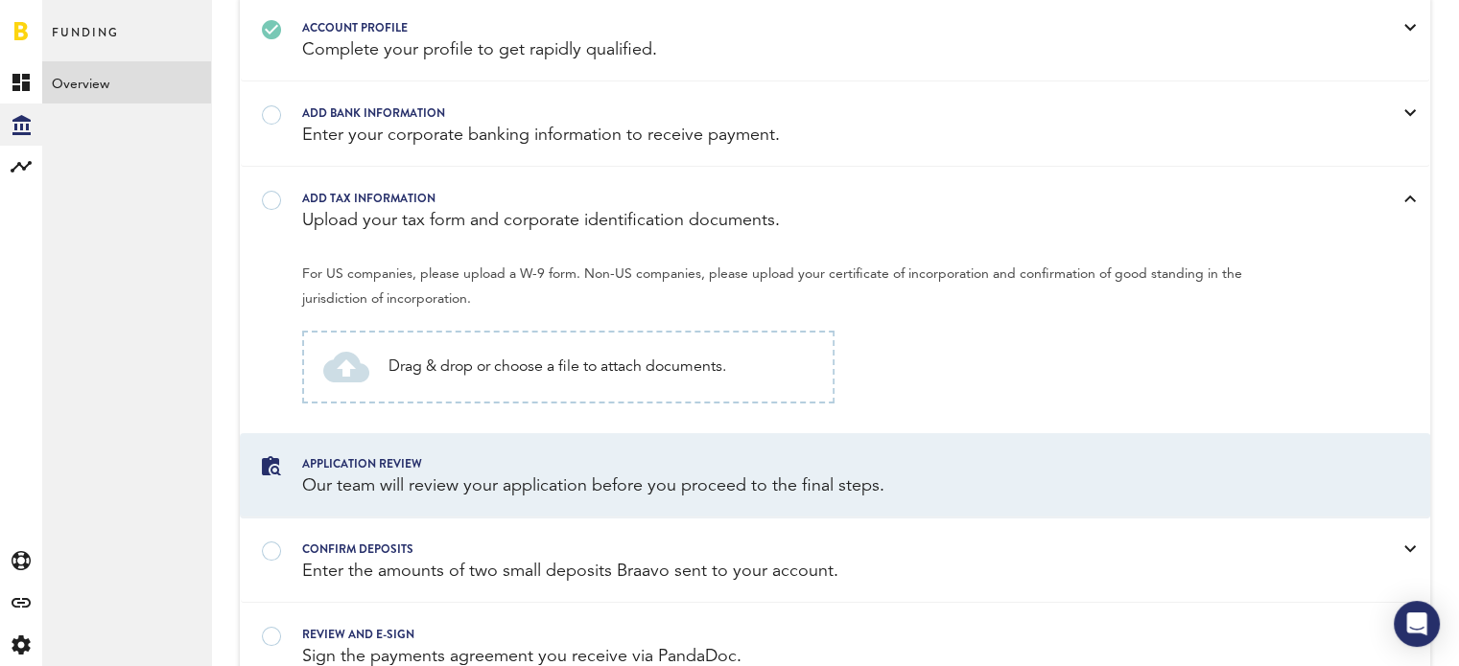
scroll to position [178, 0]
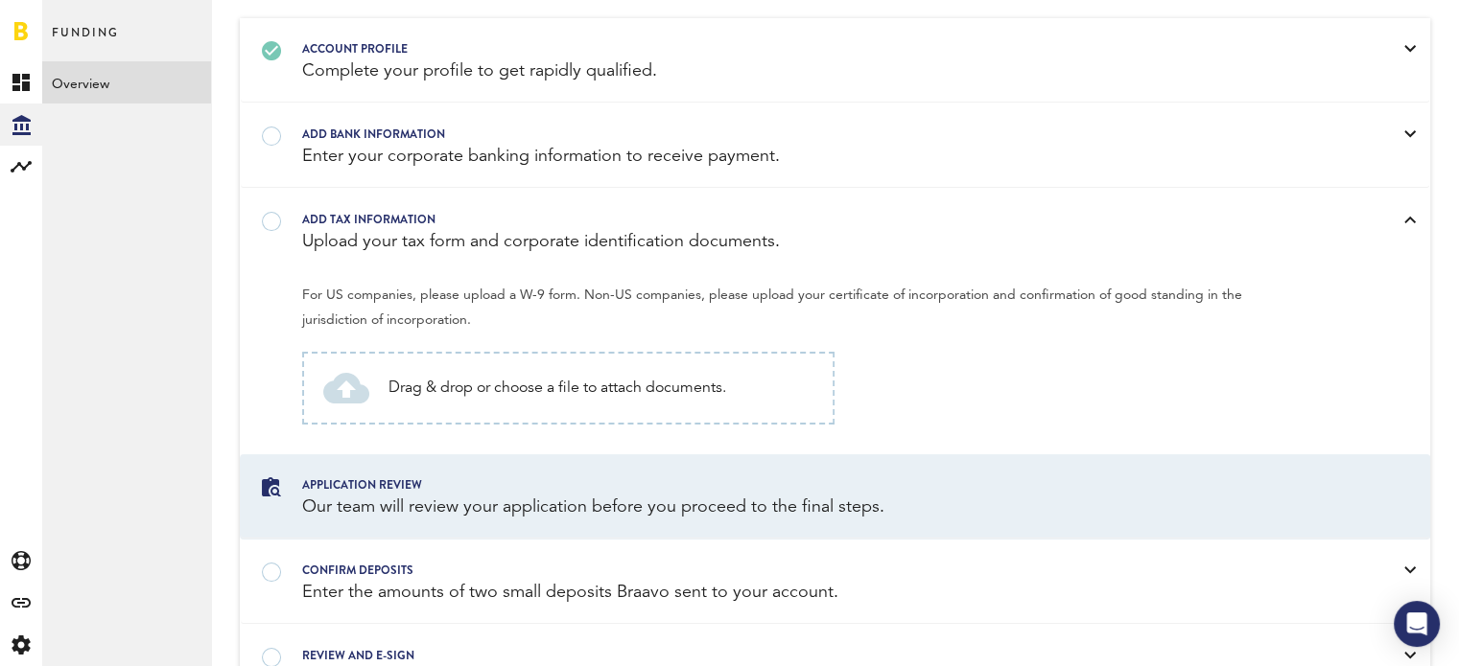
click at [468, 377] on span "Drag & drop or choose a file to attach documents." at bounding box center [557, 388] width 338 height 23
type input "C:\fakepath\PRAYERLIVES LLC - EIN evidence (1).pdf"
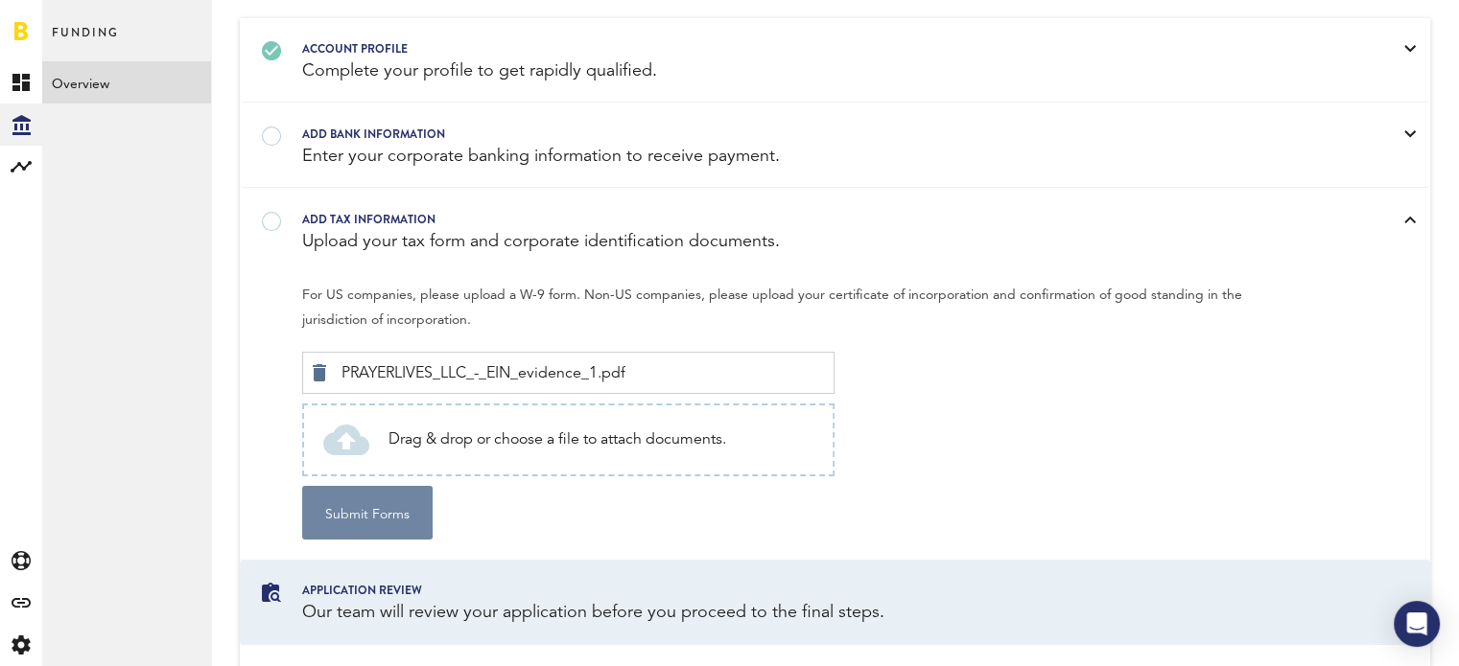
click at [377, 518] on button "Submit Forms" at bounding box center [367, 513] width 130 height 54
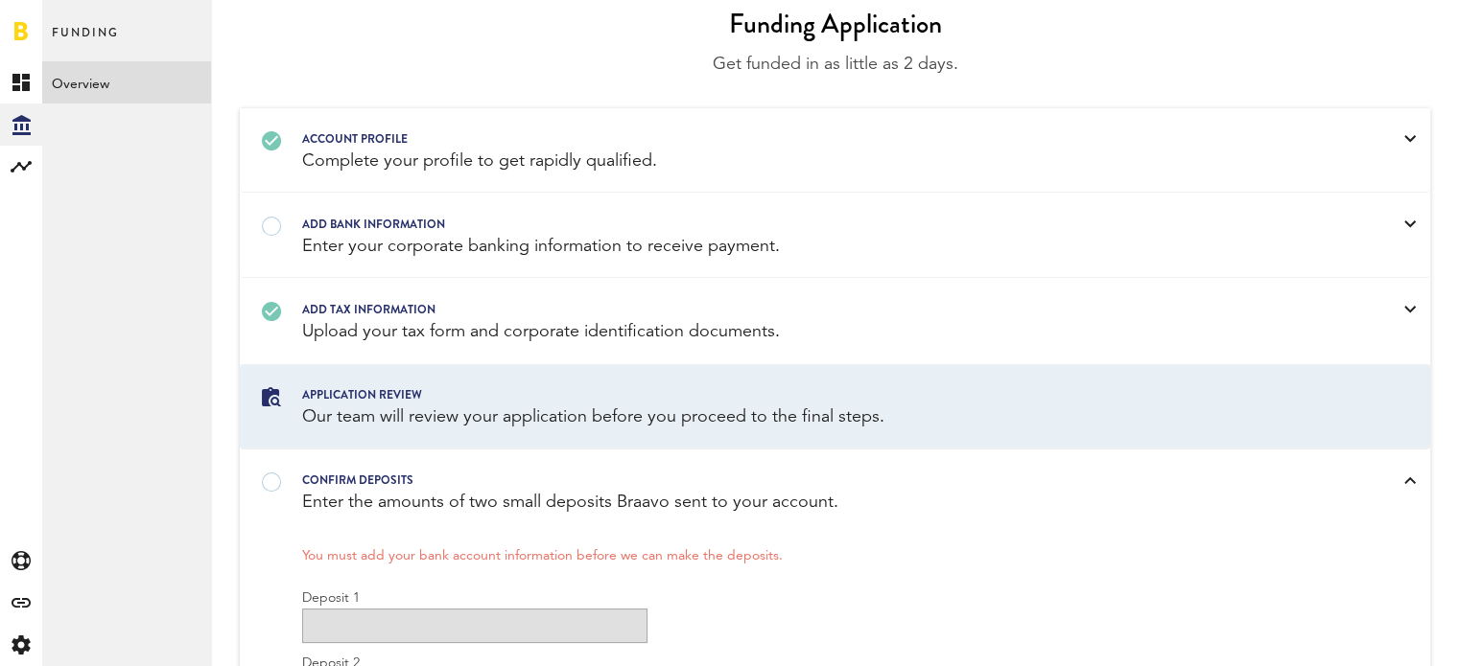
scroll to position [88, 0]
click at [502, 232] on div "Add bank information" at bounding box center [810, 224] width 1016 height 21
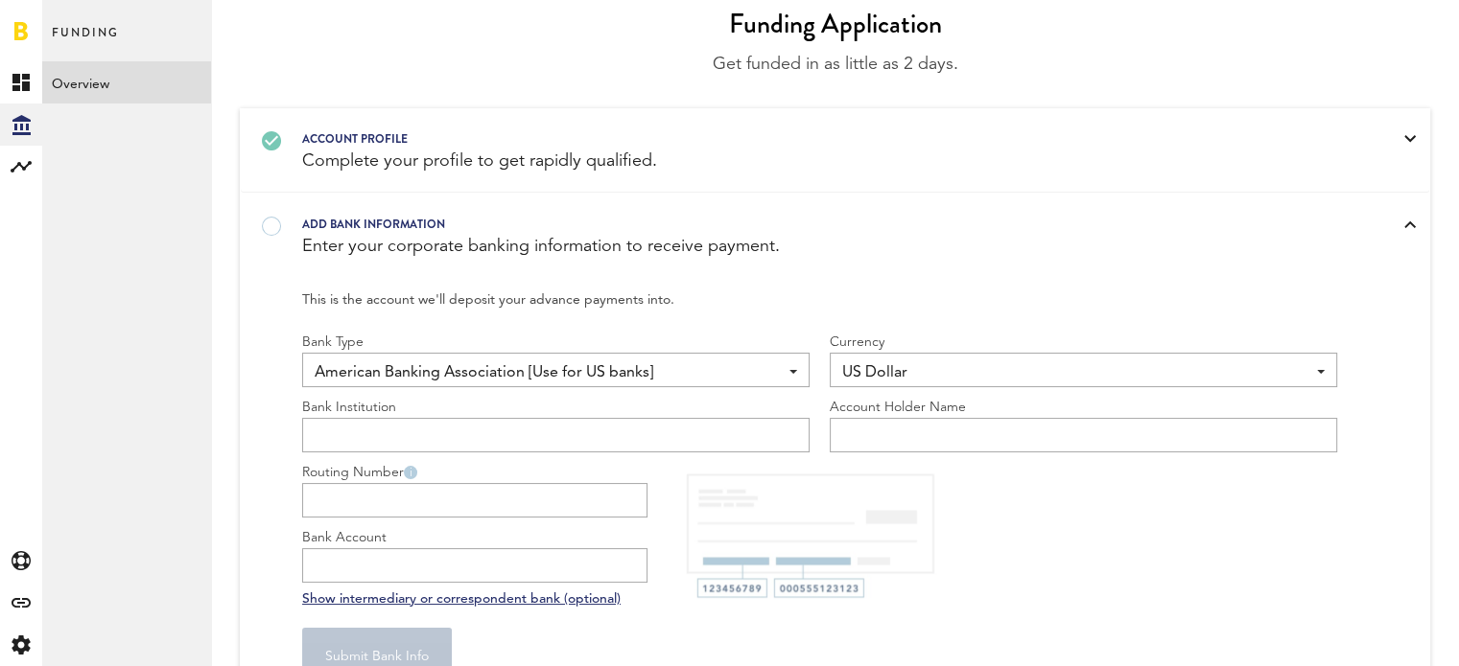
click at [502, 232] on div "Add bank information" at bounding box center [810, 224] width 1016 height 21
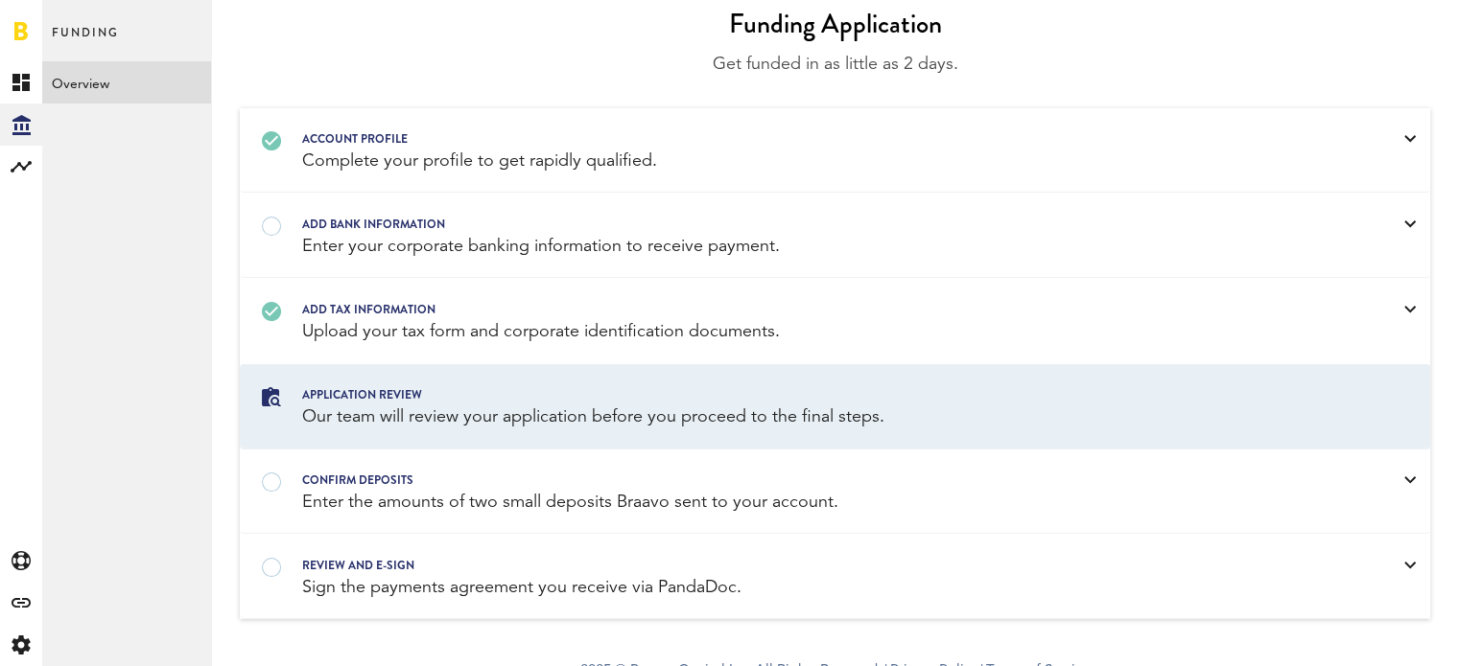
click at [510, 477] on div "confirm deposits" at bounding box center [810, 480] width 1016 height 21
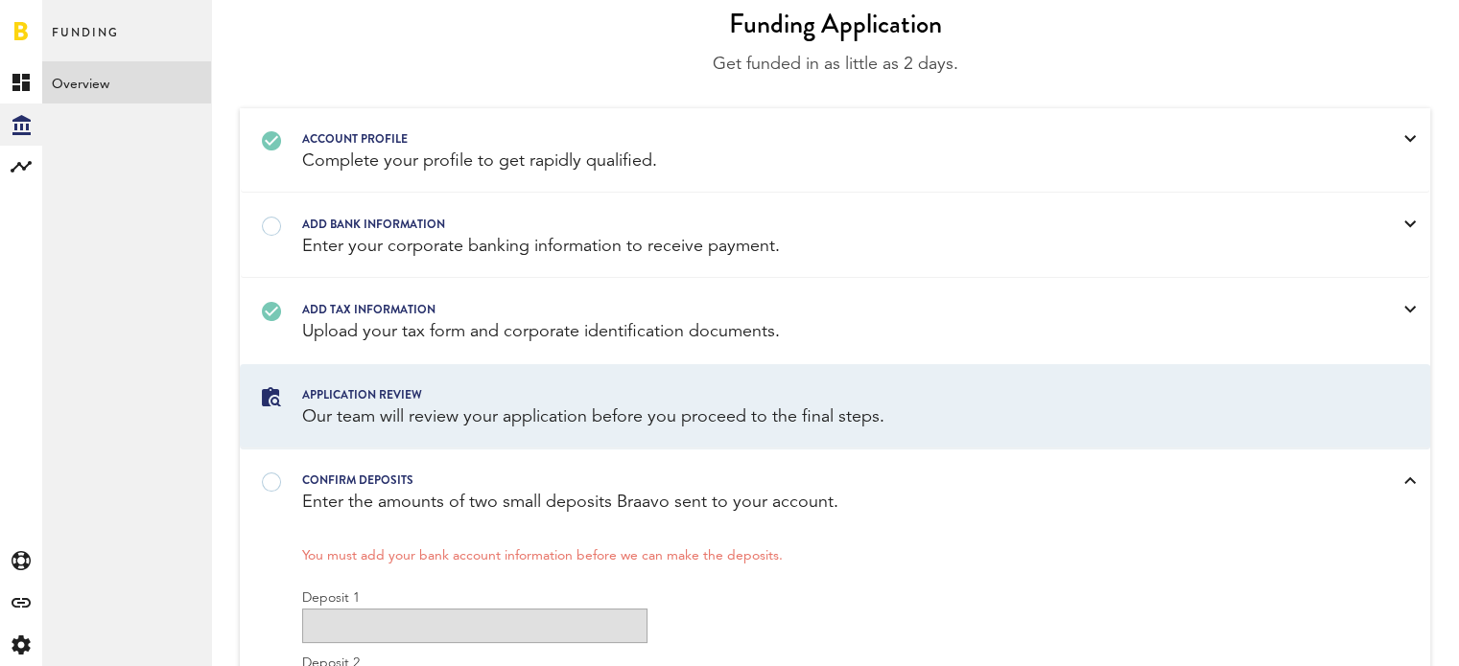
click at [510, 477] on div "confirm deposits" at bounding box center [810, 480] width 1016 height 21
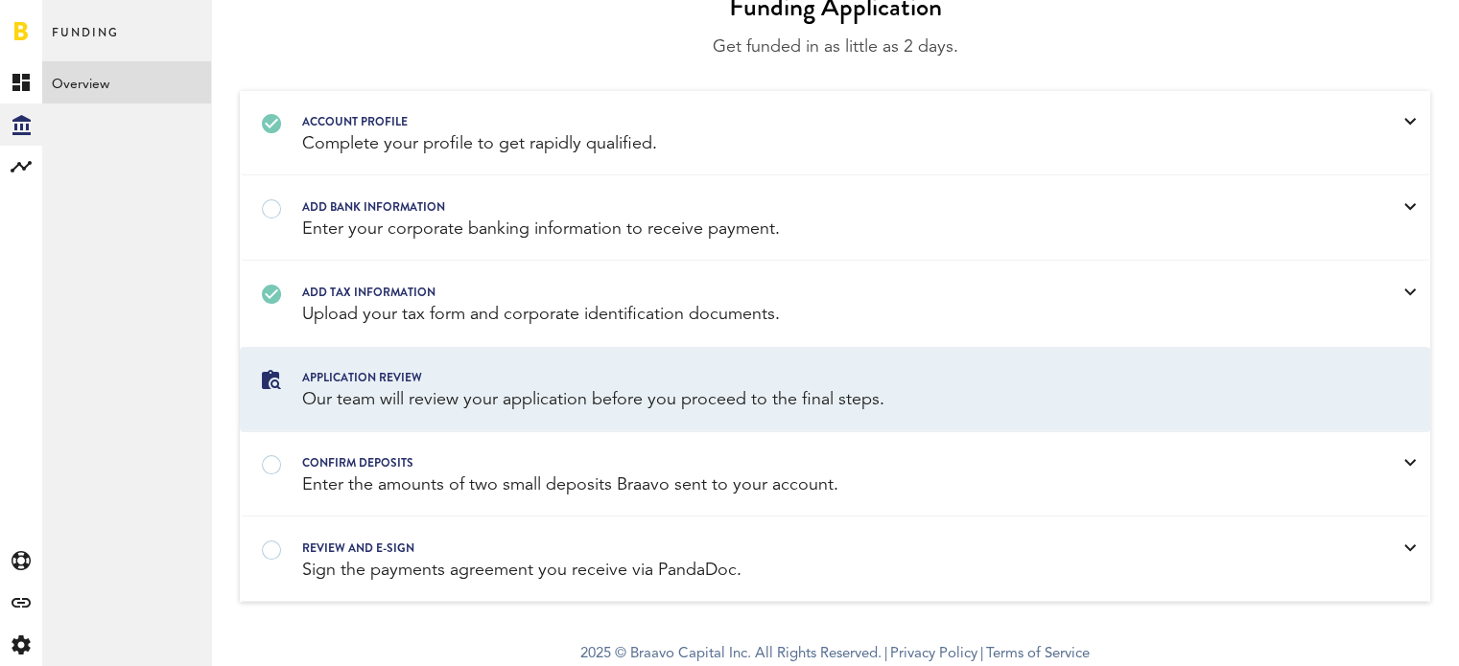
scroll to position [0, 0]
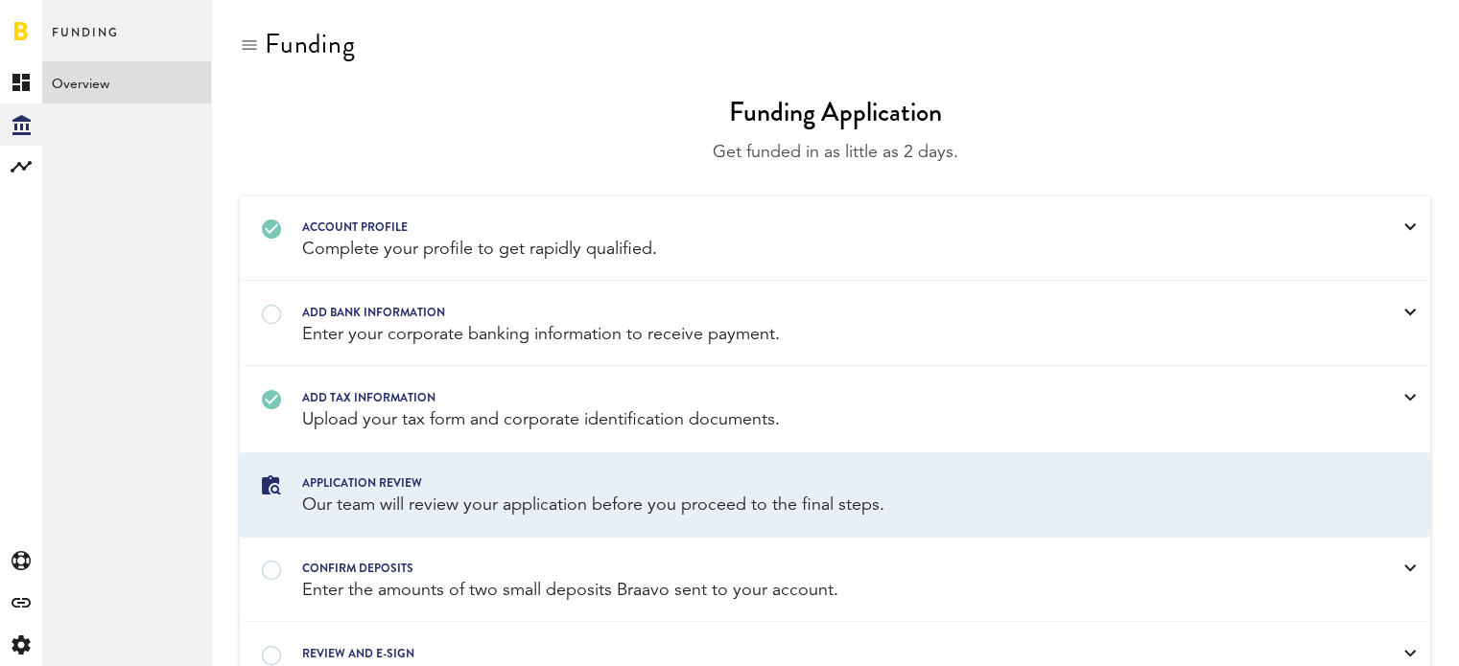
click at [468, 330] on div "Enter your corporate banking information to receive payment." at bounding box center [810, 335] width 1016 height 24
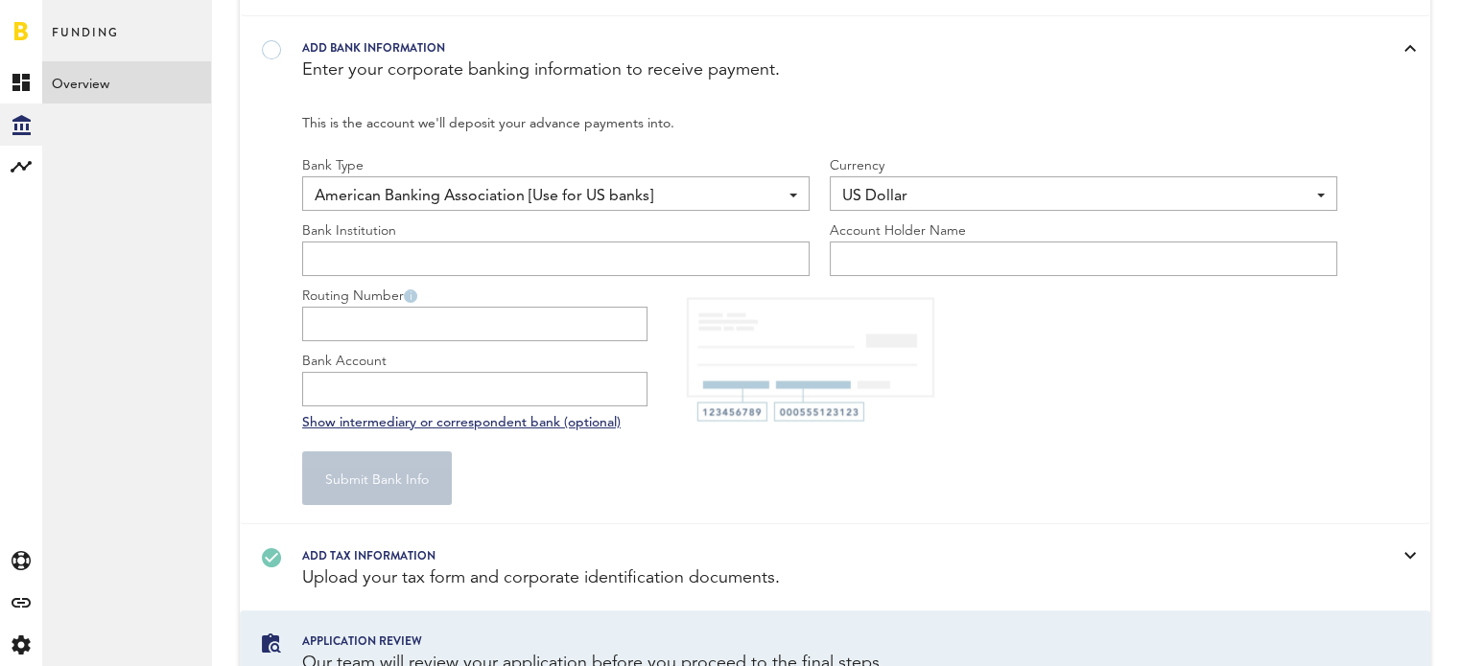
scroll to position [265, 0]
